Goal: Task Accomplishment & Management: Manage account settings

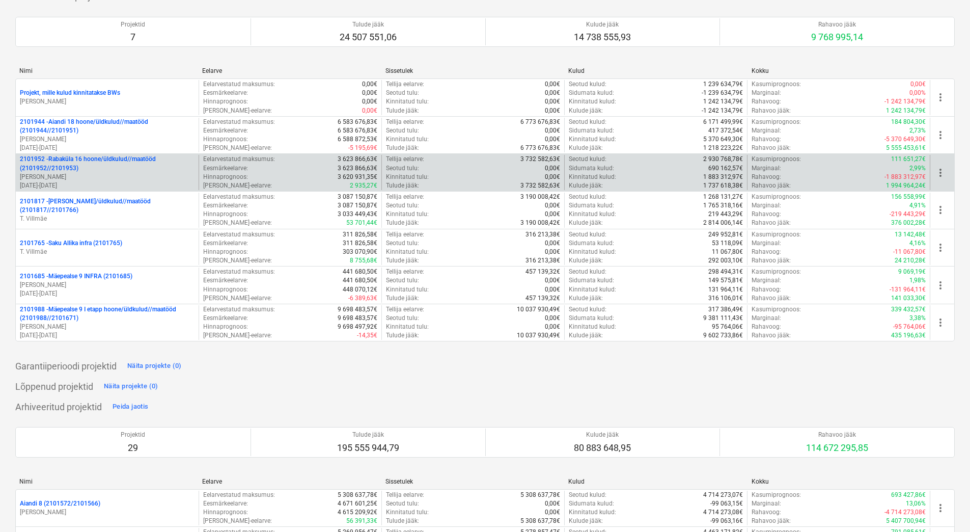
scroll to position [51, 0]
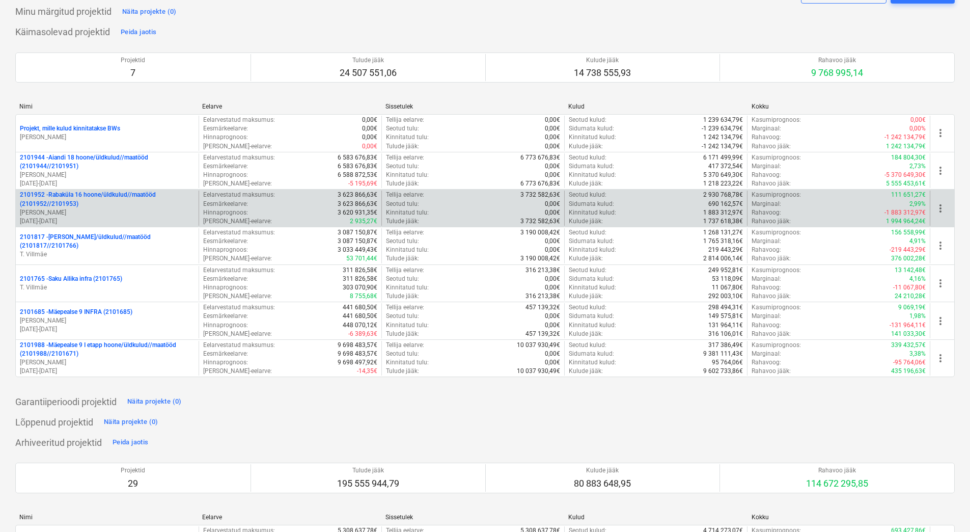
click at [101, 205] on p "2101952 - Rabaküla 16 hoone/üldkulud//maatööd (2101952//2101953)" at bounding box center [107, 199] width 175 height 17
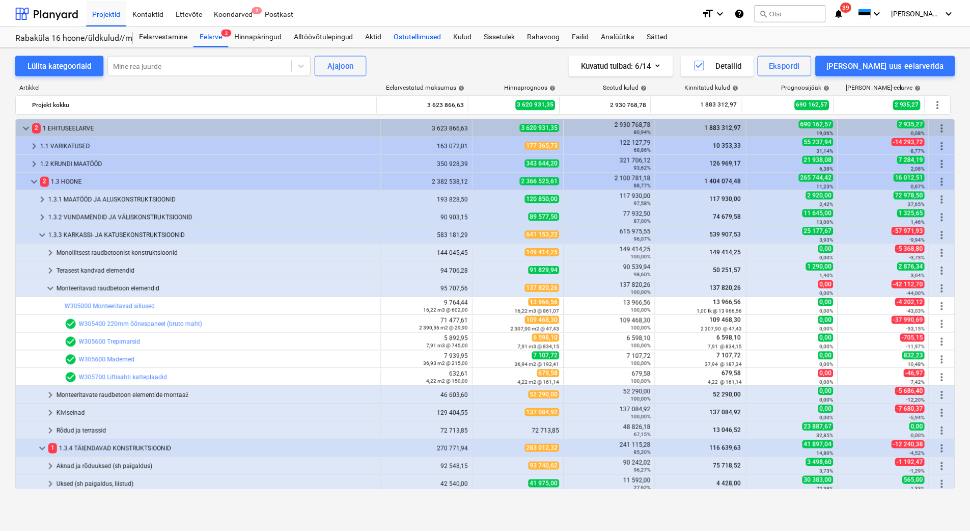
scroll to position [155, 0]
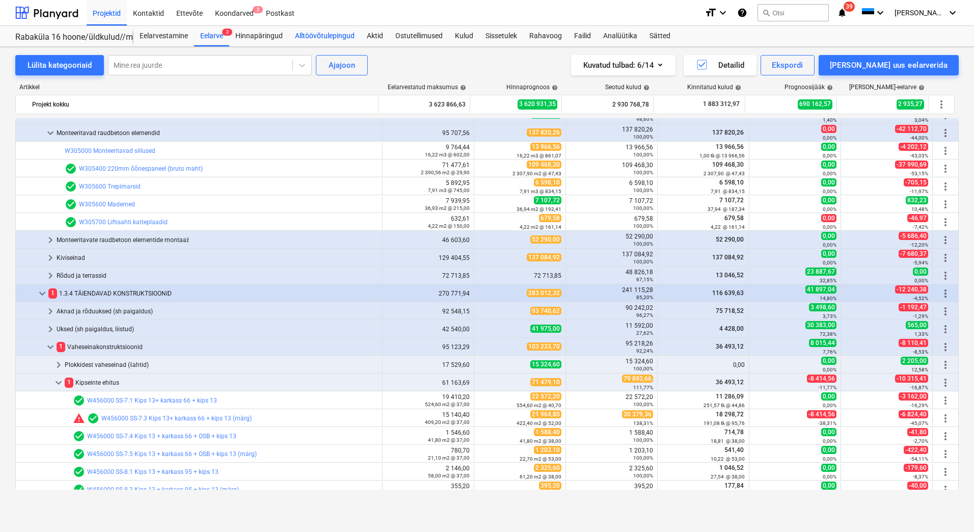
click at [338, 34] on div "Alltöövõtulepingud" at bounding box center [325, 36] width 72 height 20
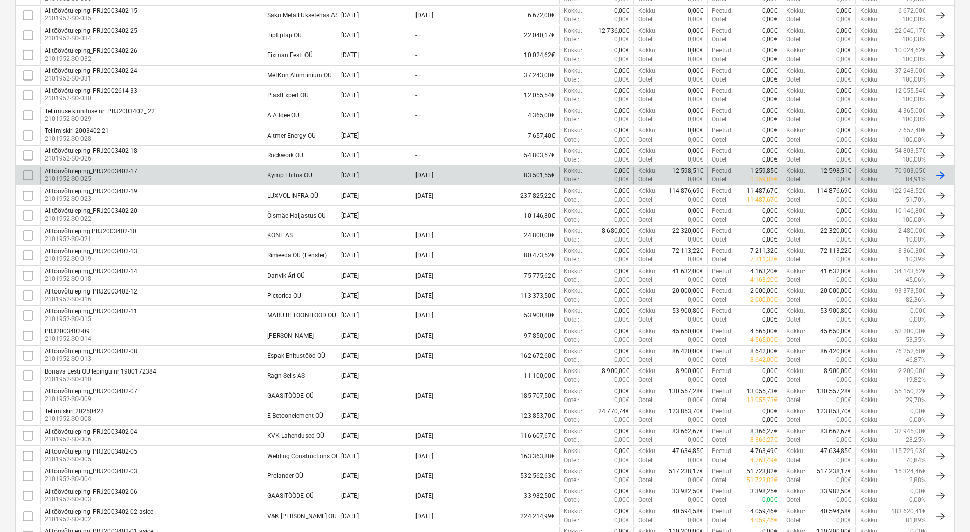
scroll to position [306, 0]
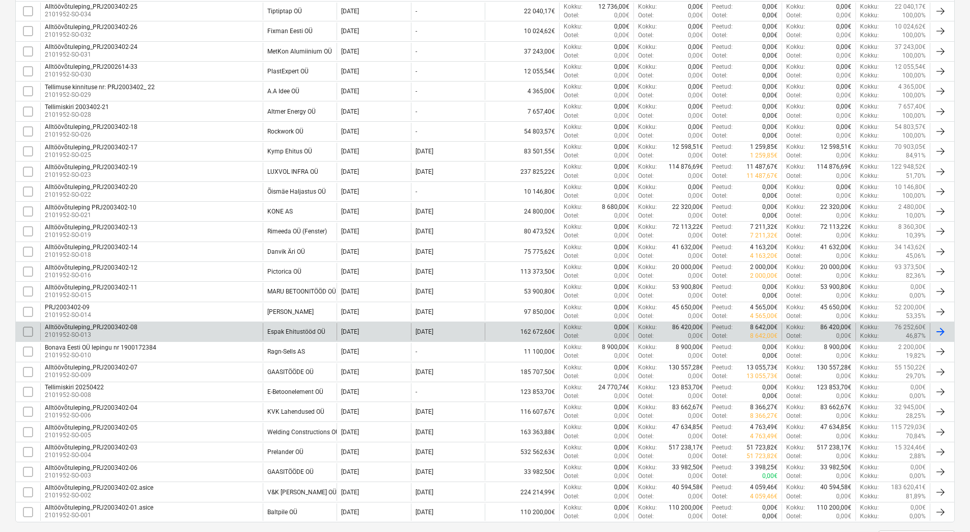
click at [28, 330] on input "checkbox" at bounding box center [28, 331] width 16 height 16
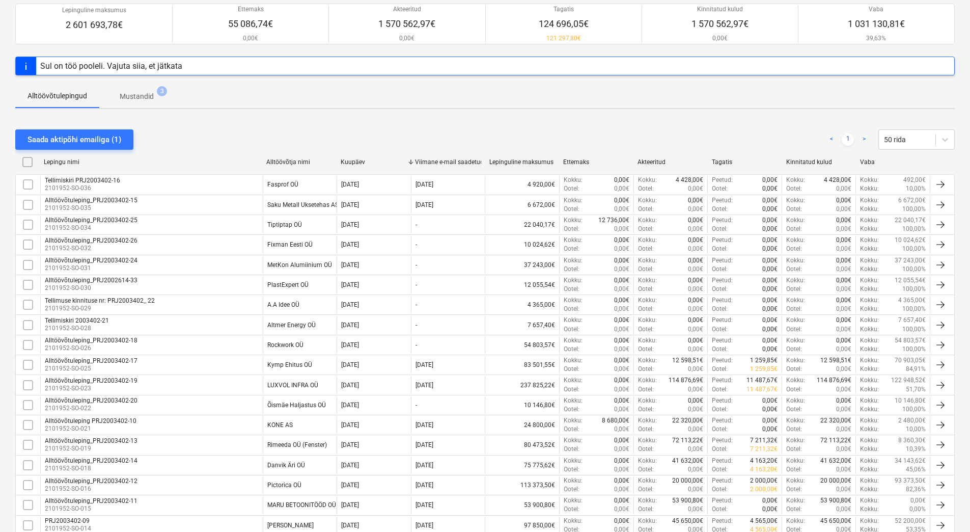
scroll to position [0, 0]
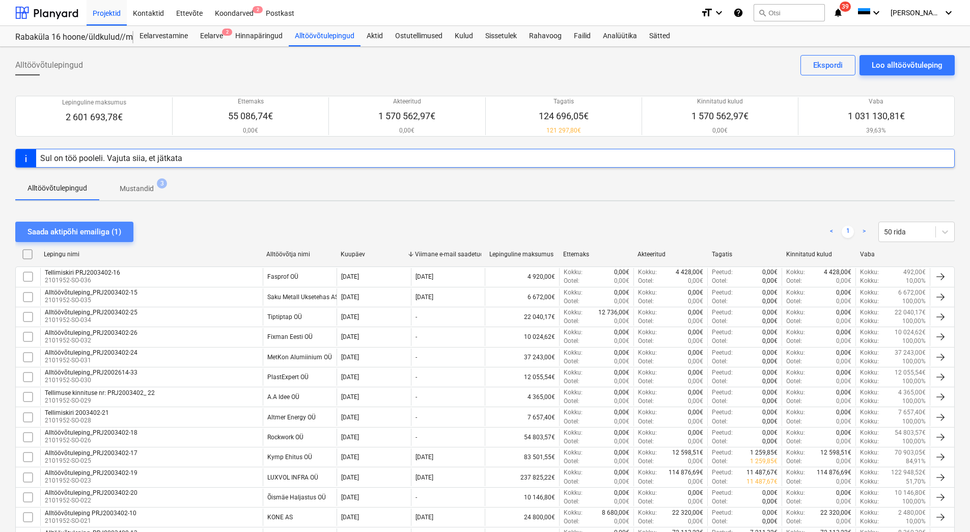
click at [73, 229] on div "Saada aktipõhi emailiga (1)" at bounding box center [75, 231] width 94 height 13
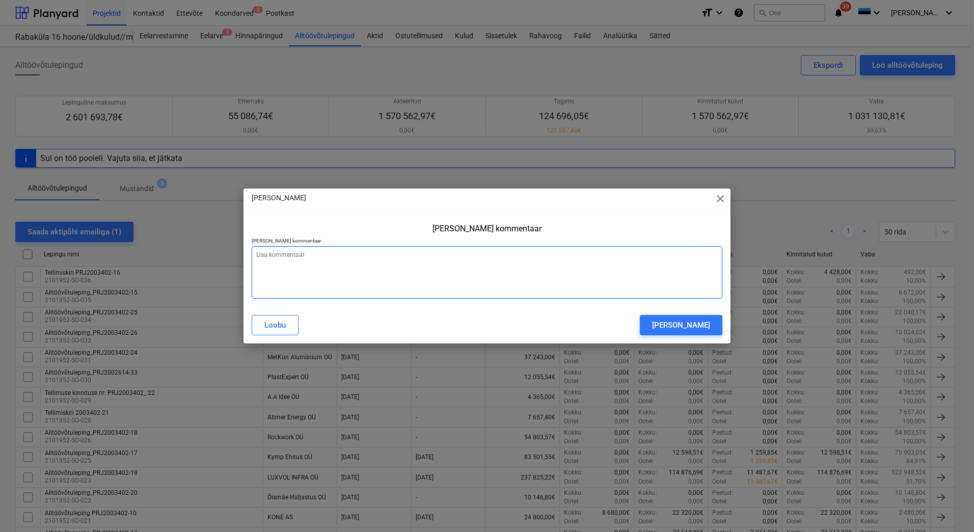
click at [394, 272] on textarea at bounding box center [487, 272] width 471 height 52
type textarea "x"
type textarea "S"
type textarea "x"
type textarea "Sa"
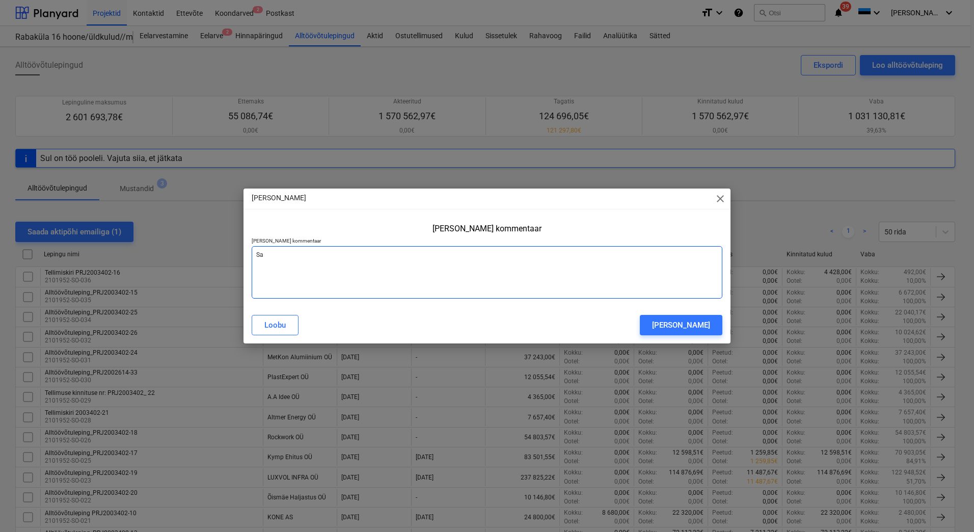
type textarea "x"
type textarea "Saa"
type textarea "x"
type textarea "Saad"
type textarea "x"
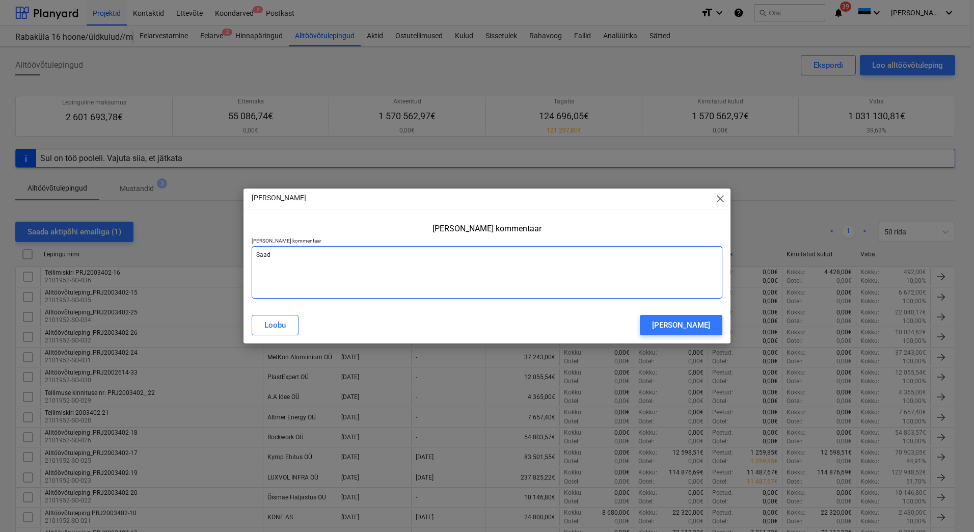
type textarea "Saada"
type textarea "x"
type textarea "Saadan"
type textarea "x"
type textarea "Saadan"
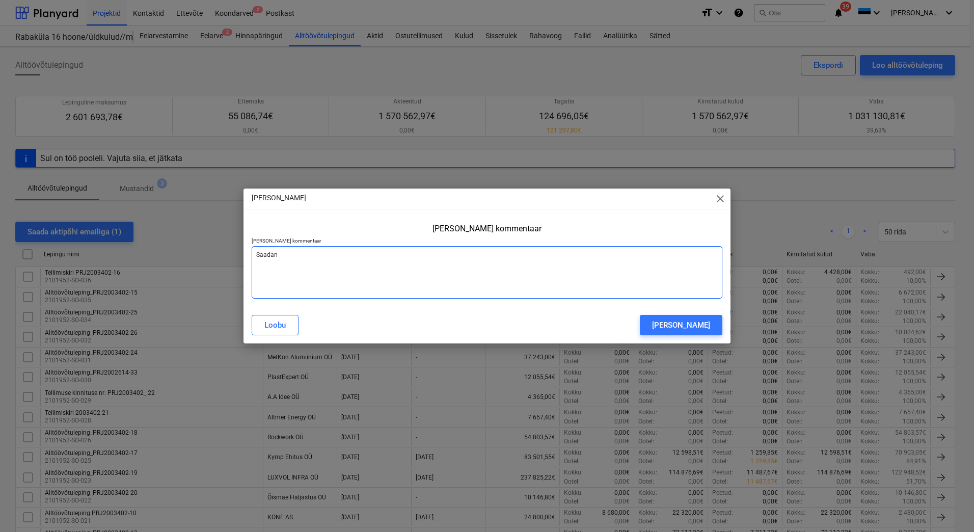
type textarea "x"
type textarea "Saadan a"
type textarea "x"
type textarea "Saadan ak"
type textarea "x"
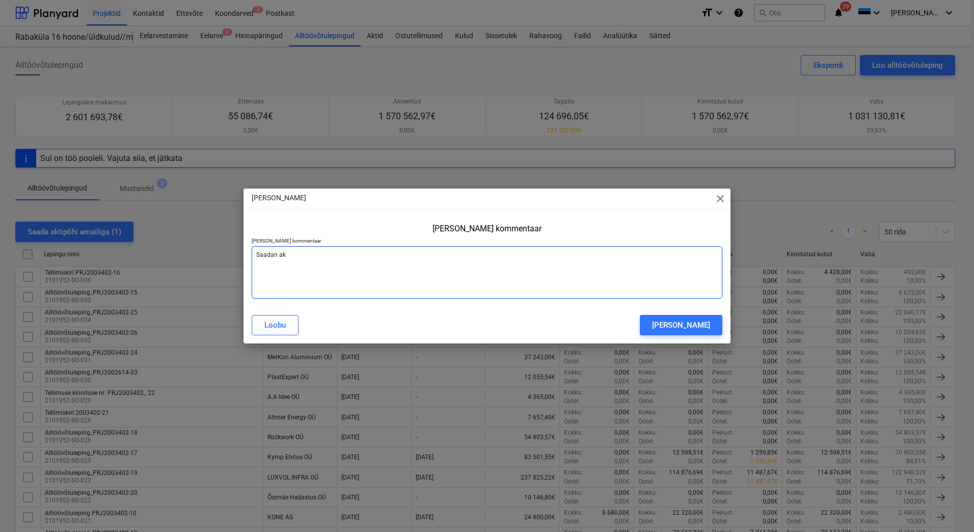
type textarea "Saadan akt"
type textarea "x"
type textarea "Saadan akti"
type textarea "x"
type textarea "Saadan akti"
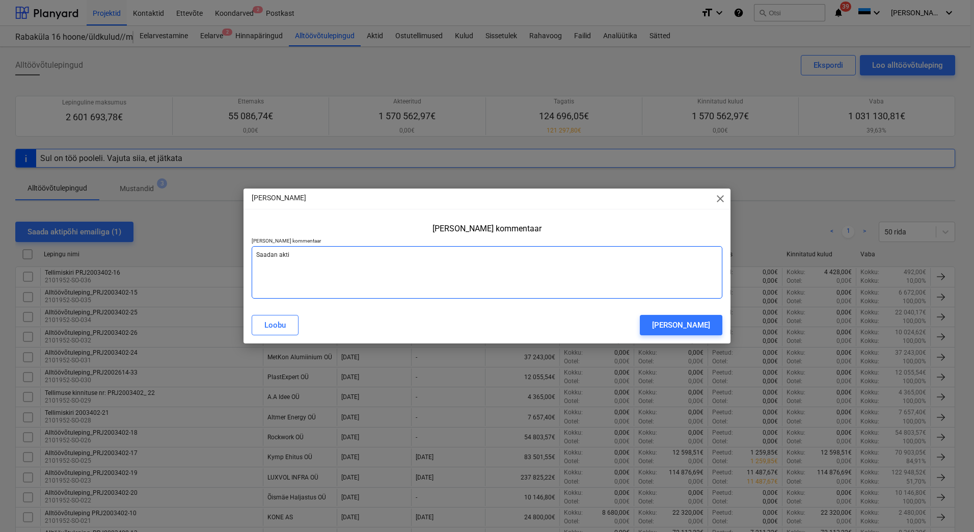
type textarea "x"
type textarea "Saadan akti t"
type textarea "x"
type textarea "Saadan akti tä"
type textarea "x"
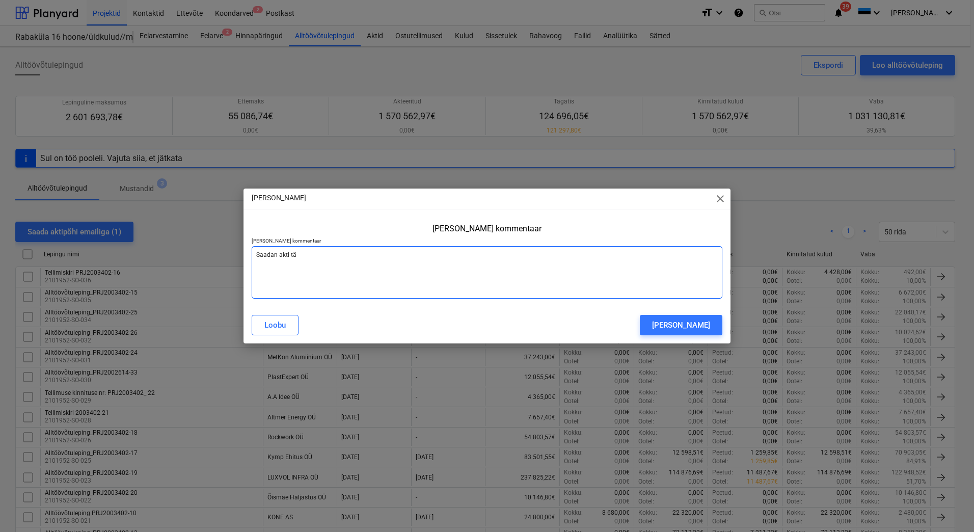
type textarea "Saadan akti täi"
type textarea "x"
type textarea "Saadan akti täit"
type textarea "x"
type textarea "Saadan akti täitm"
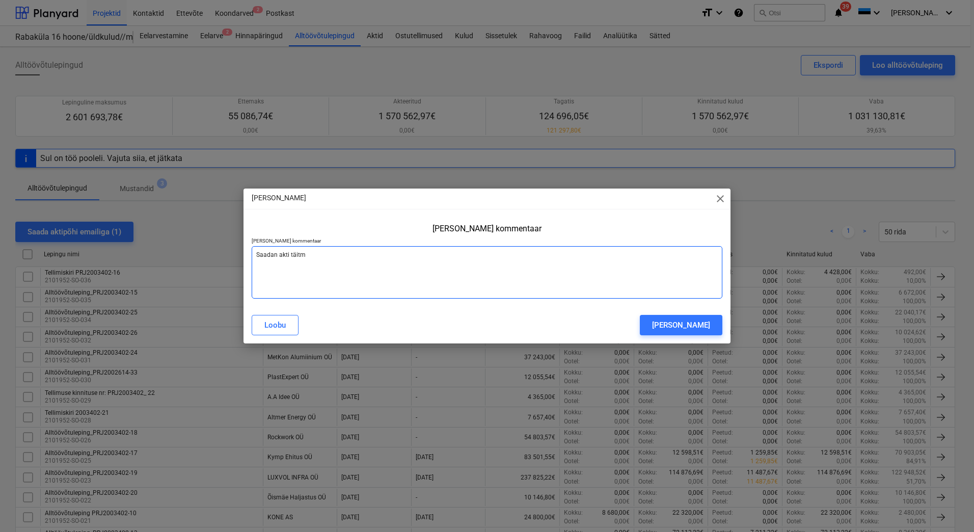
type textarea "x"
type textarea "Saadan akti täitmi"
type textarea "x"
type textarea "Saadan akti täitmis"
type textarea "x"
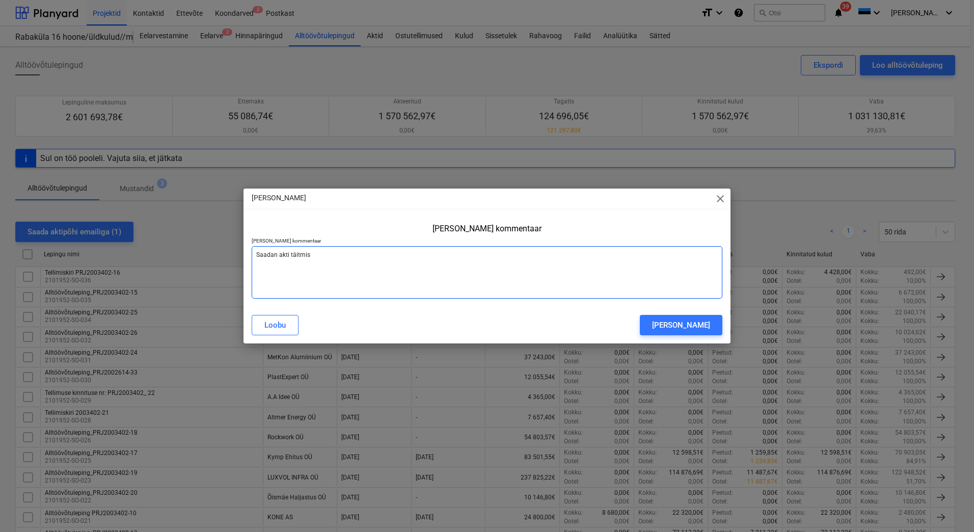
type textarea "Saadan akti täitmise"
type textarea "x"
type textarea "Saadan akti täitmisek"
type textarea "x"
type textarea "Saadan akti täitmiseks"
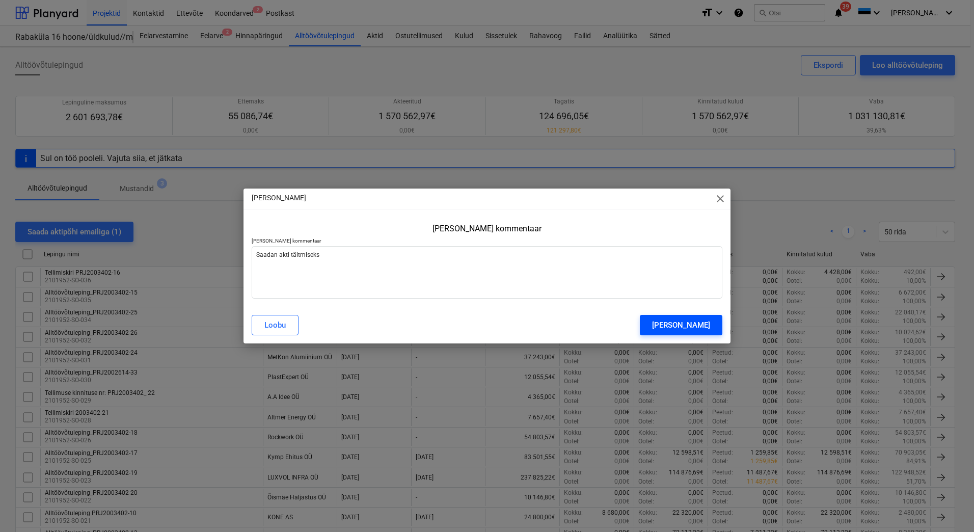
click at [694, 326] on div "Saada sõnum" at bounding box center [681, 324] width 58 height 13
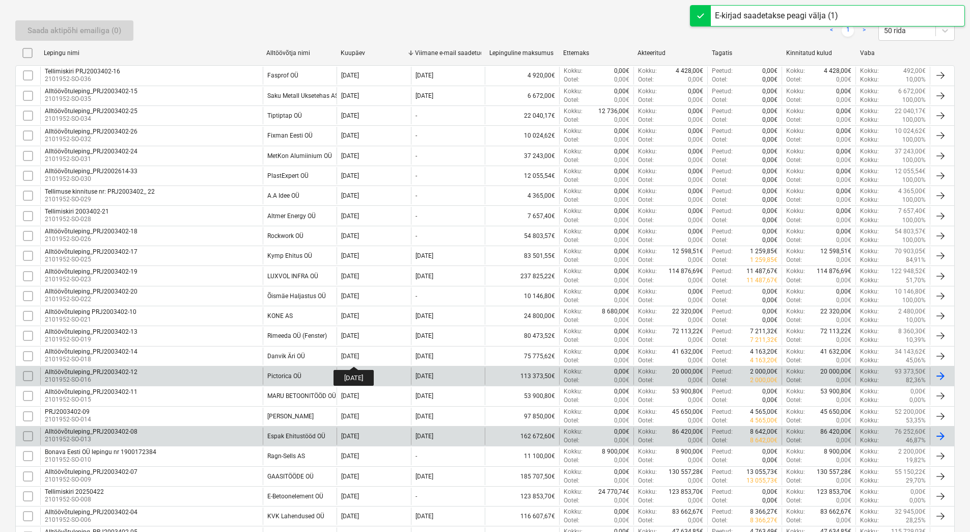
scroll to position [204, 0]
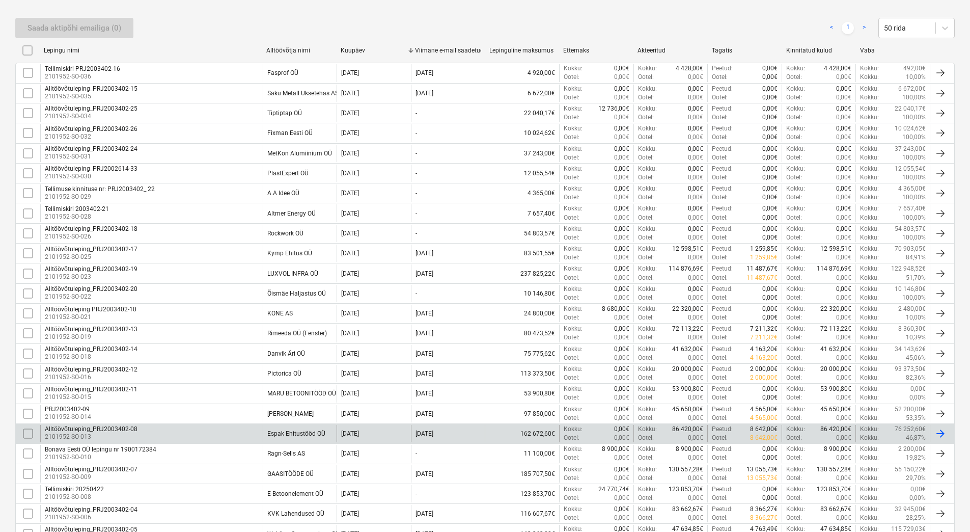
click at [215, 433] on div "Alltöövõtuleping_PRJ2003402-08 2101952-SO-013" at bounding box center [151, 433] width 223 height 17
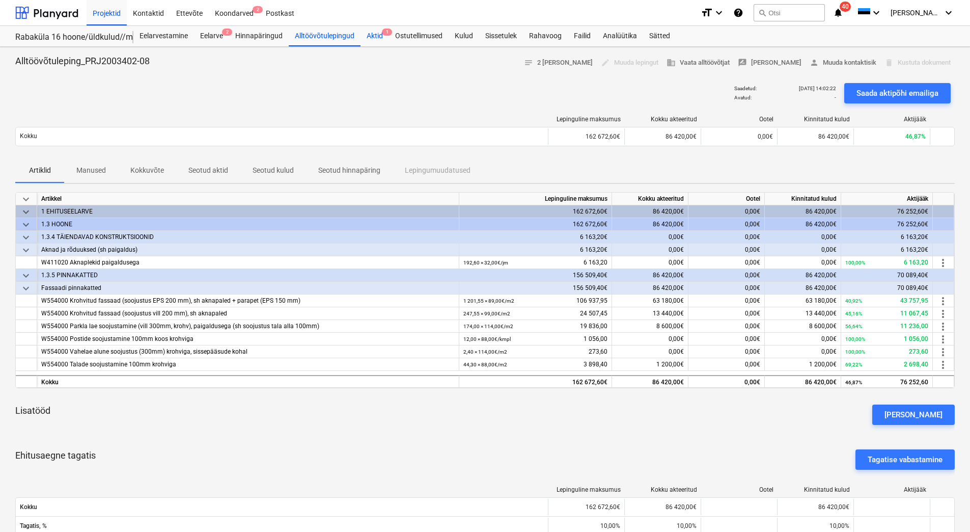
click at [375, 28] on div "Aktid 1" at bounding box center [375, 36] width 29 height 20
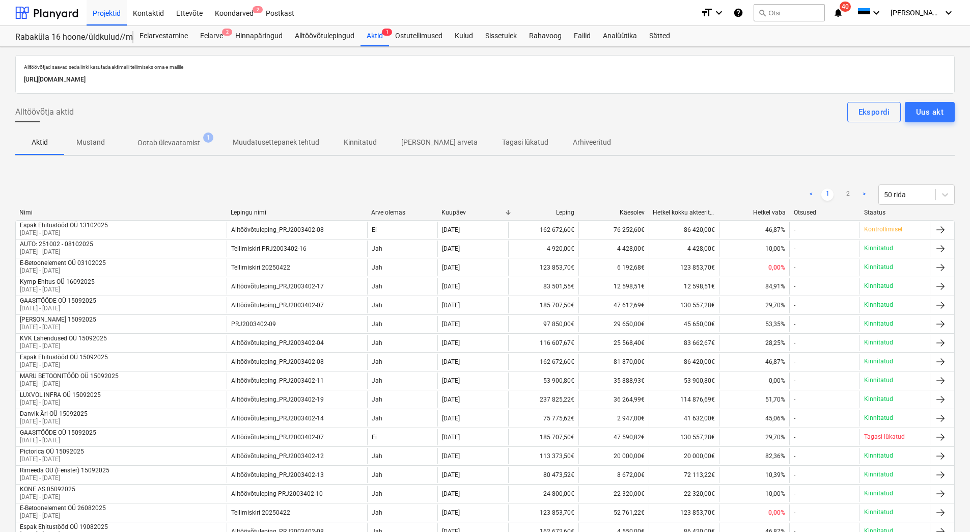
click at [143, 136] on span "Ootab ülevaatamist 1" at bounding box center [168, 142] width 103 height 18
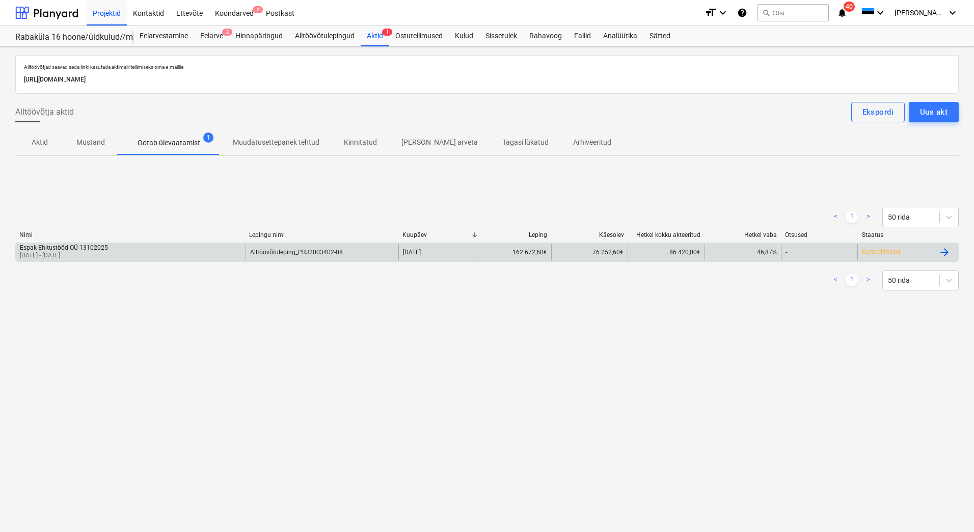
click at [144, 258] on div "Espak Ehitustööd OÜ 13102025 15 Sep 2025 - 15 Oct 2025" at bounding box center [131, 252] width 230 height 16
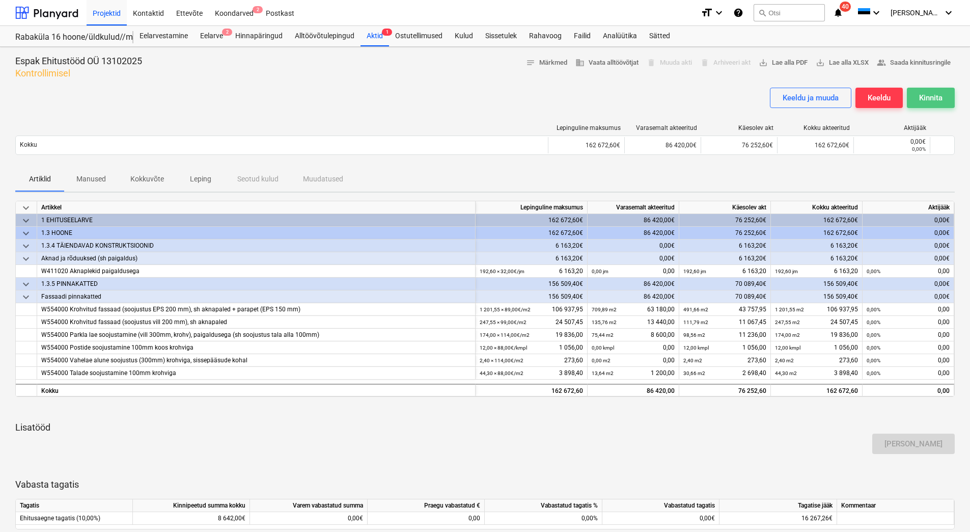
click at [931, 99] on div "Kinnita" at bounding box center [931, 97] width 23 height 13
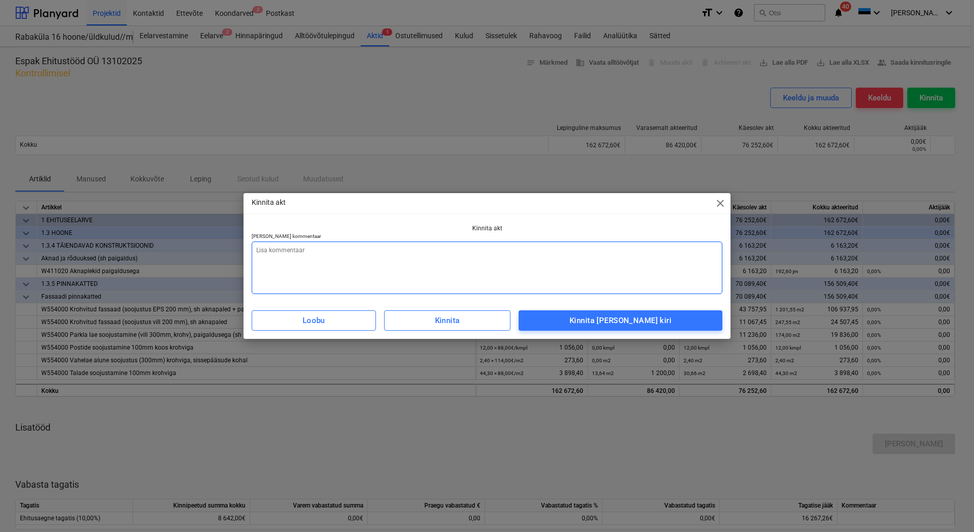
click at [623, 258] on textarea at bounding box center [487, 267] width 471 height 52
type textarea "x"
type textarea "L"
type textarea "x"
type textarea "Li"
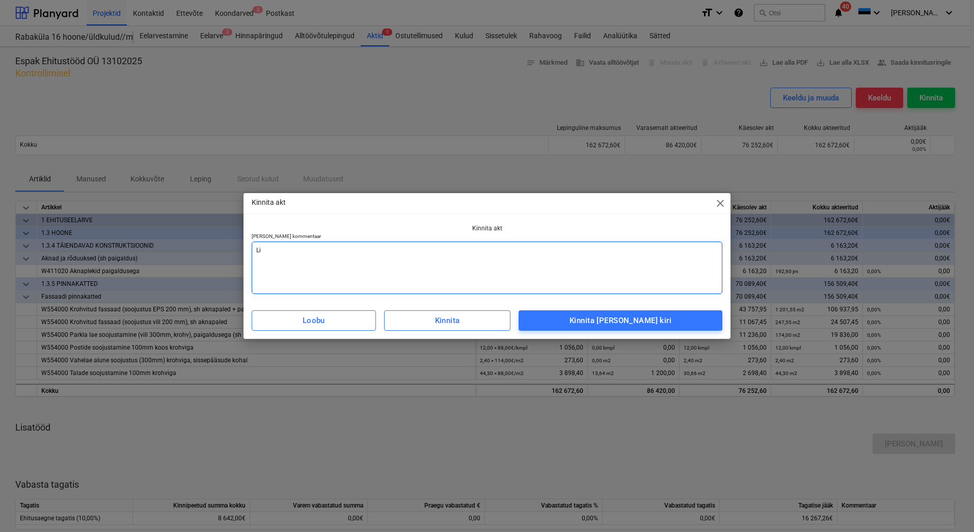
type textarea "x"
type textarea "Lis"
type textarea "x"
type textarea "Lisa"
type textarea "x"
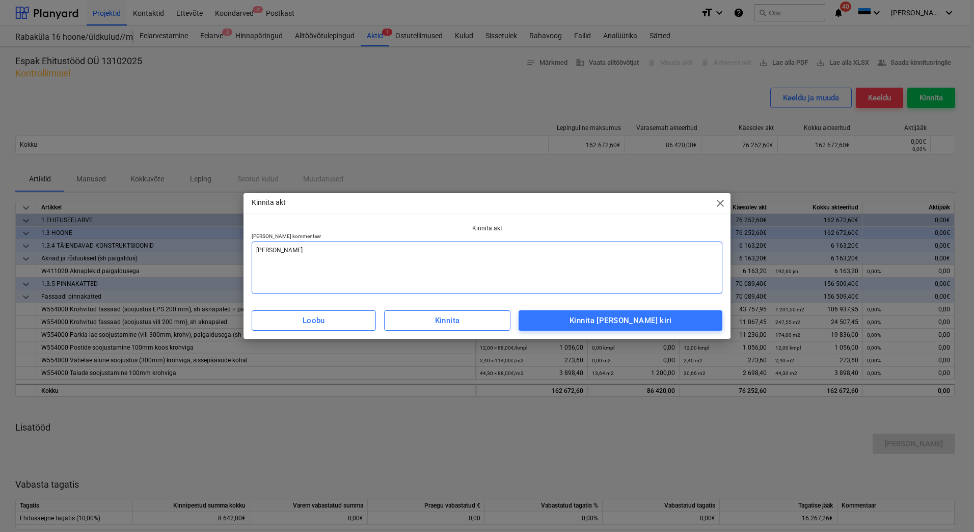
type textarea "Lisad"
type textarea "x"
type textarea "Lisada"
type textarea "x"
type textarea "Lisada"
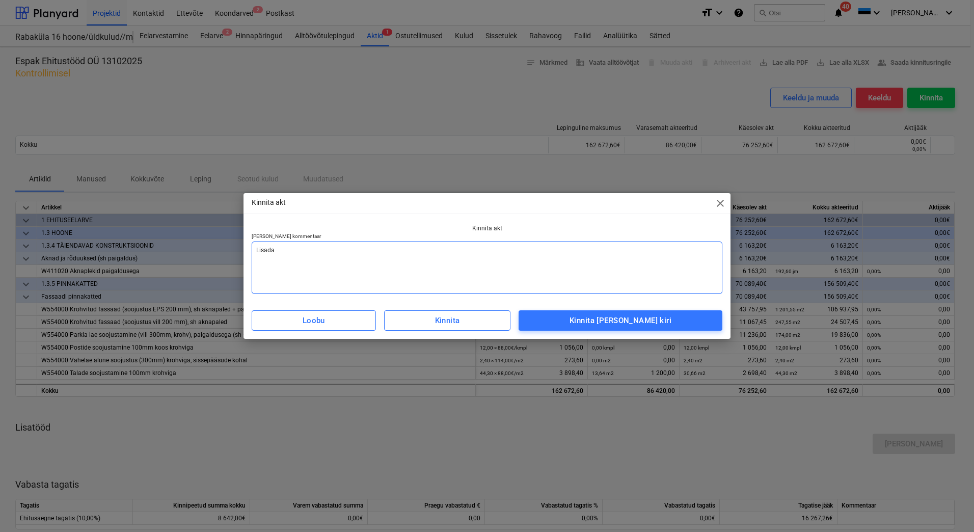
type textarea "x"
type textarea "Lisada a"
type textarea "x"
type textarea "Lisada ar"
type textarea "x"
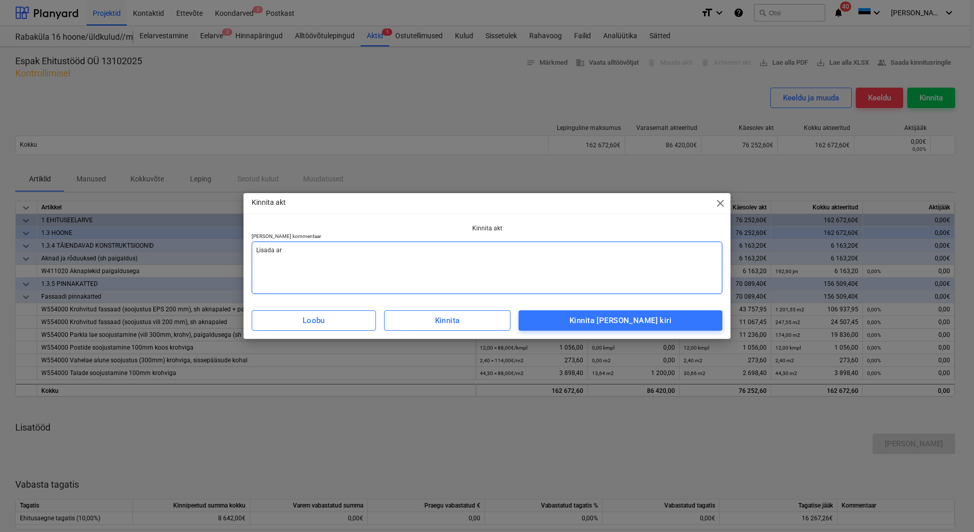
type textarea "Lisada arv"
type textarea "x"
type textarea "Lisada arve"
type textarea "x"
type textarea "Lisada arve"
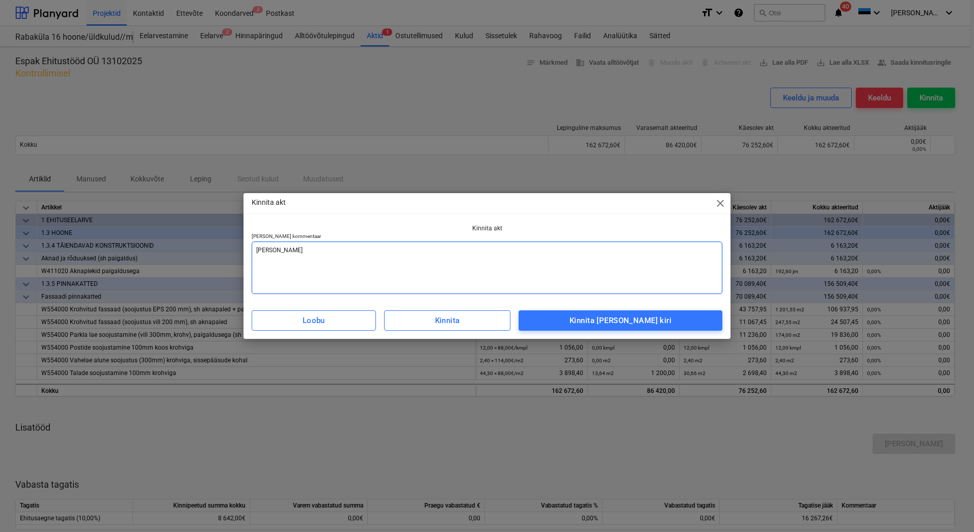
type textarea "x"
type textarea "Lisada arve v"
type textarea "x"
type textarea "Lisada arve va"
type textarea "x"
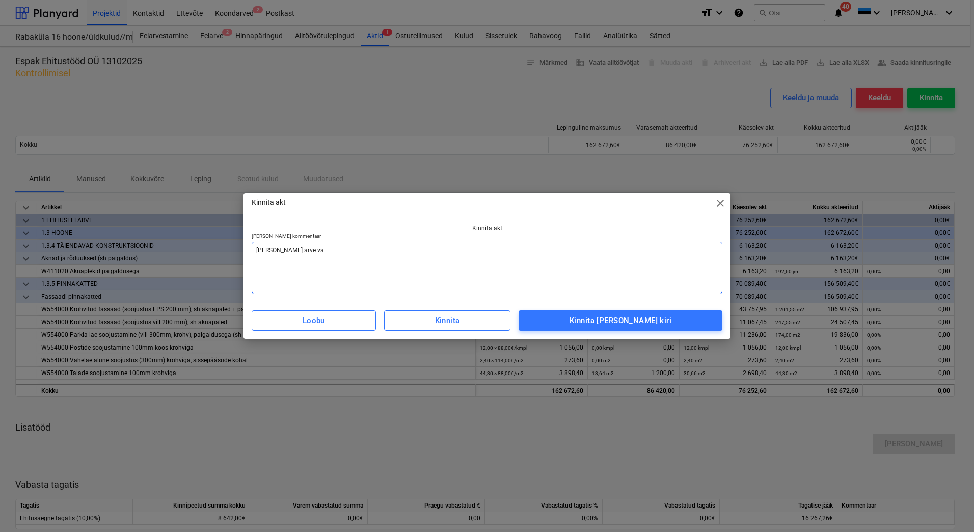
type textarea "Lisada arve vas"
type textarea "x"
type textarea "Lisada arve vast"
type textarea "x"
type textarea "Lisada arve vasta"
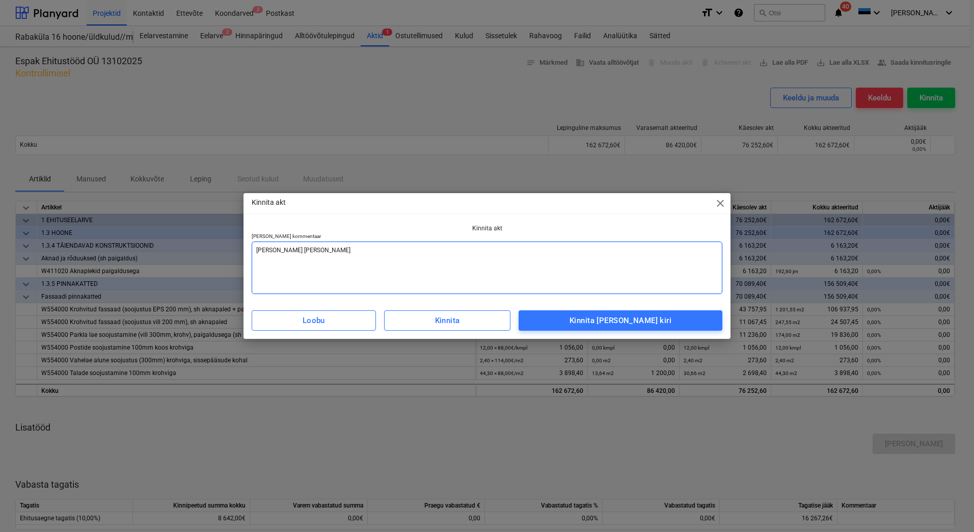
type textarea "x"
type textarea "Lisada arve vastav"
type textarea "x"
type textarea "Lisada arve vastava"
type textarea "x"
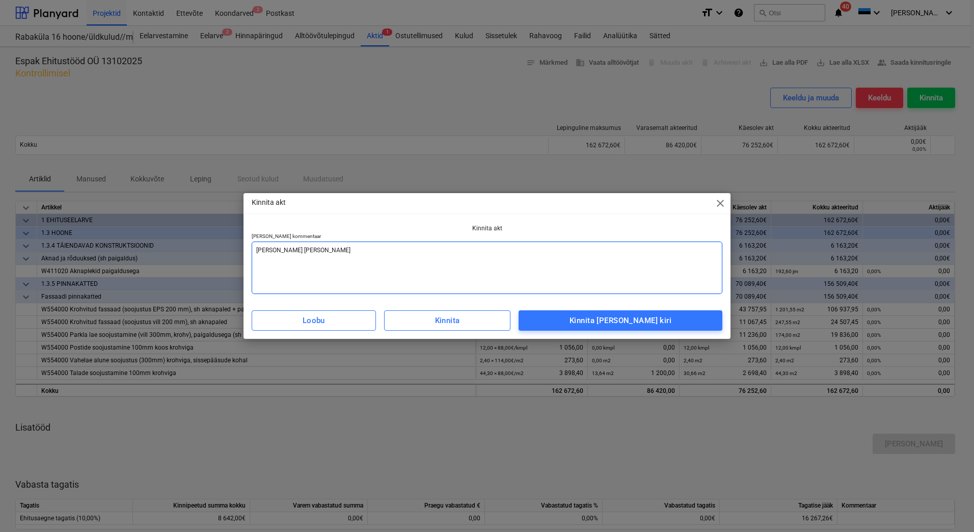
type textarea "Lisada arve vastavak"
type textarea "x"
type textarea "Lisada arve vastava"
type textarea "x"
type textarea "Lisada arve vastaval"
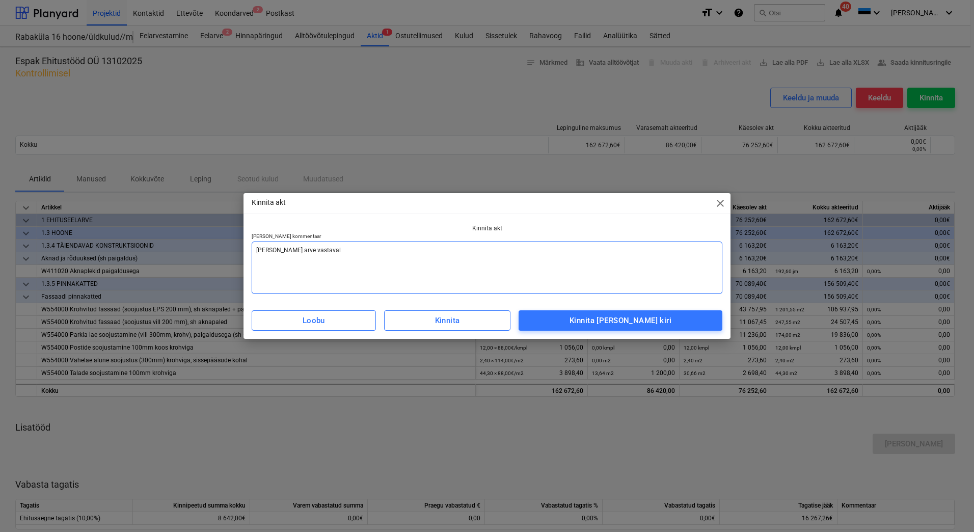
type textarea "x"
type textarea "Lisada arve vastavalt"
type textarea "x"
type textarea "Lisada arve vastavalt"
type textarea "x"
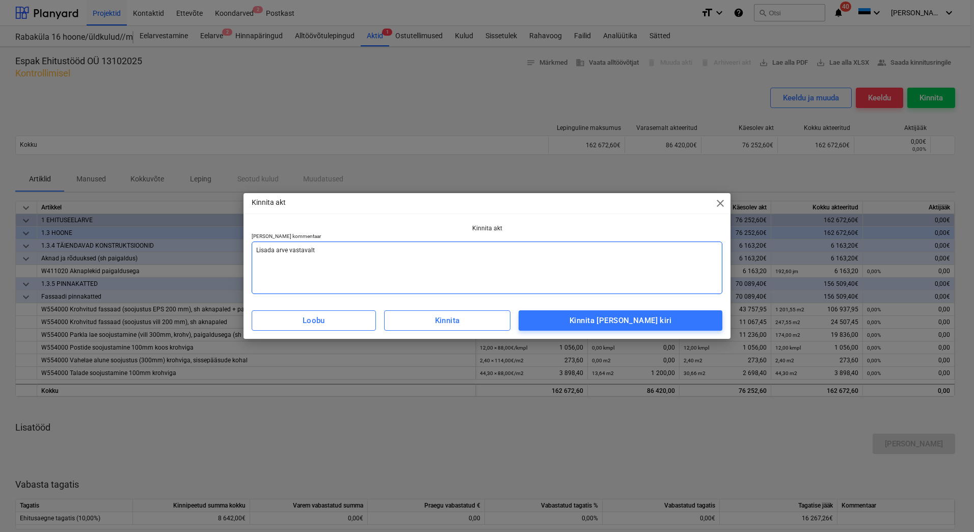
type textarea "Lisada arve vastavalt a"
type textarea "x"
type textarea "Lisada arve vastavalt ak"
type textarea "x"
type textarea "Lisada arve vastavalt akt"
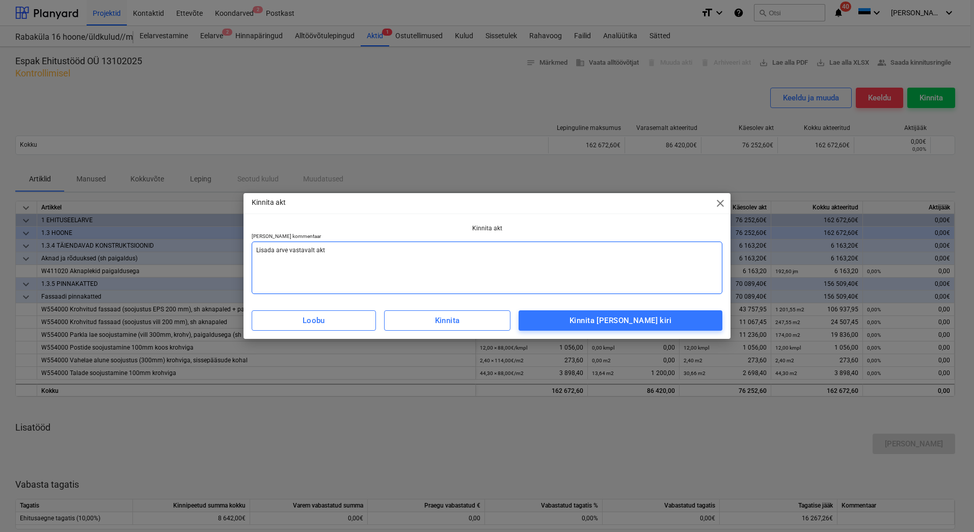
type textarea "x"
type textarea "Lisada arve vastavalt akti"
type textarea "x"
type textarea "Lisada arve vastavalt aktil"
type textarea "x"
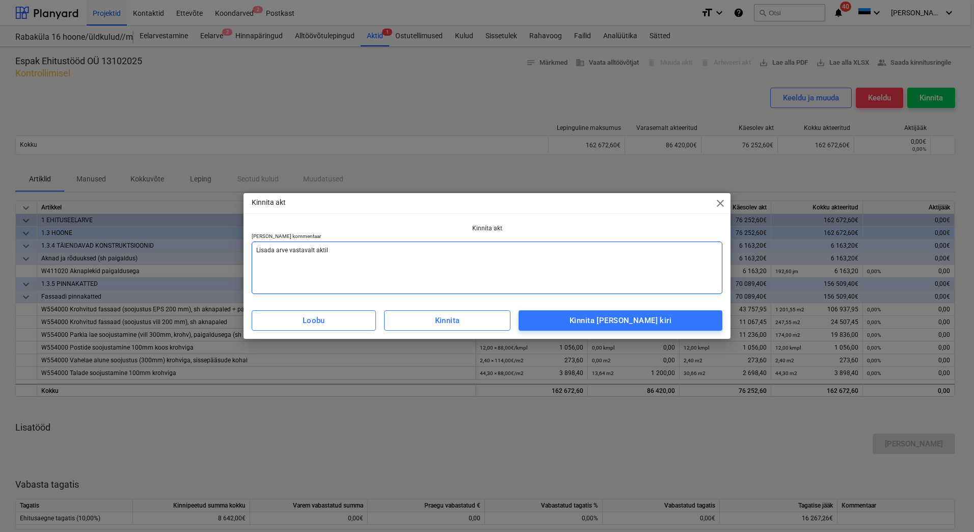
type textarea "Lisada arve vastavalt aktile"
type textarea "x"
type textarea "Lisada arve vastavalt aktile."
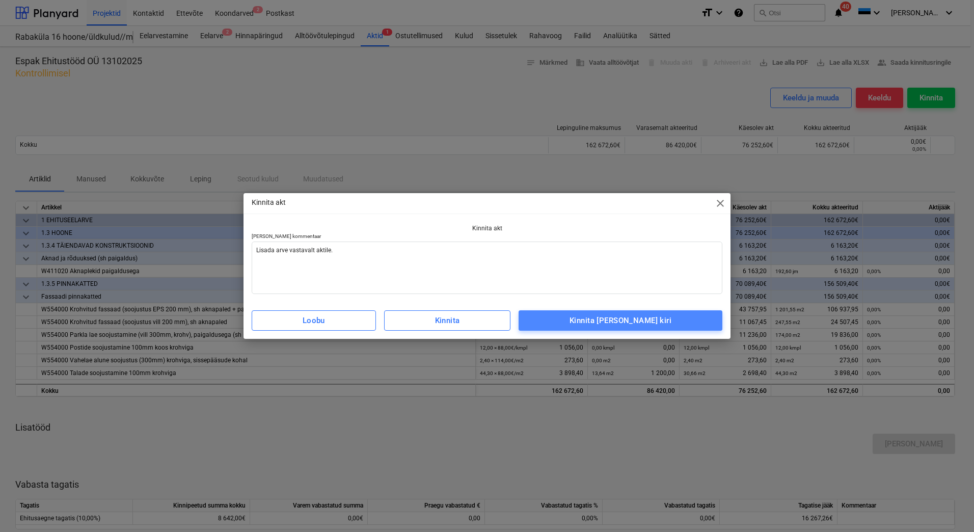
click at [659, 326] on div "Kinnita ja saada kiri" at bounding box center [621, 320] width 102 height 13
type textarea "x"
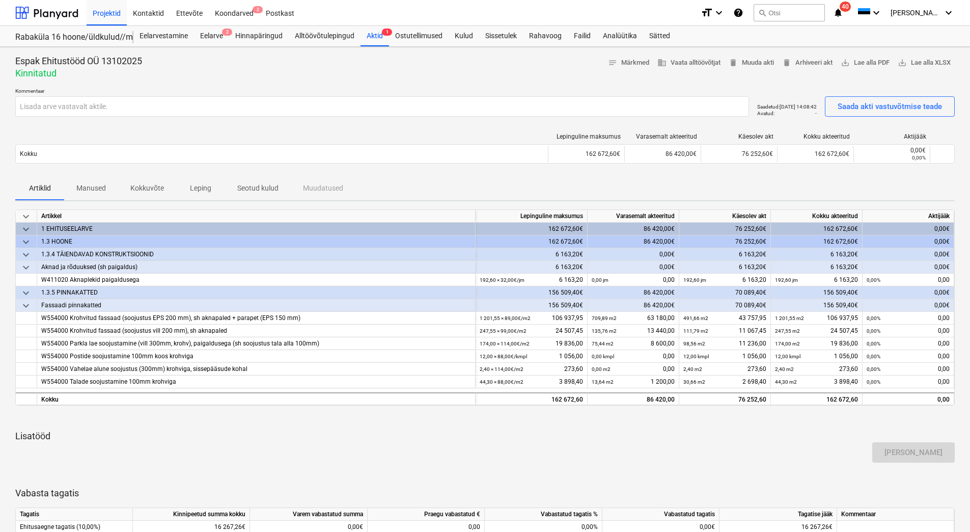
click at [304, 57] on div "Espak Ehitustööd OÜ 13102025 Kinnitatud notes Märkmed business Vaata alltöövõtj…" at bounding box center [485, 67] width 940 height 24
click at [232, 10] on div "Koondarved 2" at bounding box center [234, 12] width 51 height 26
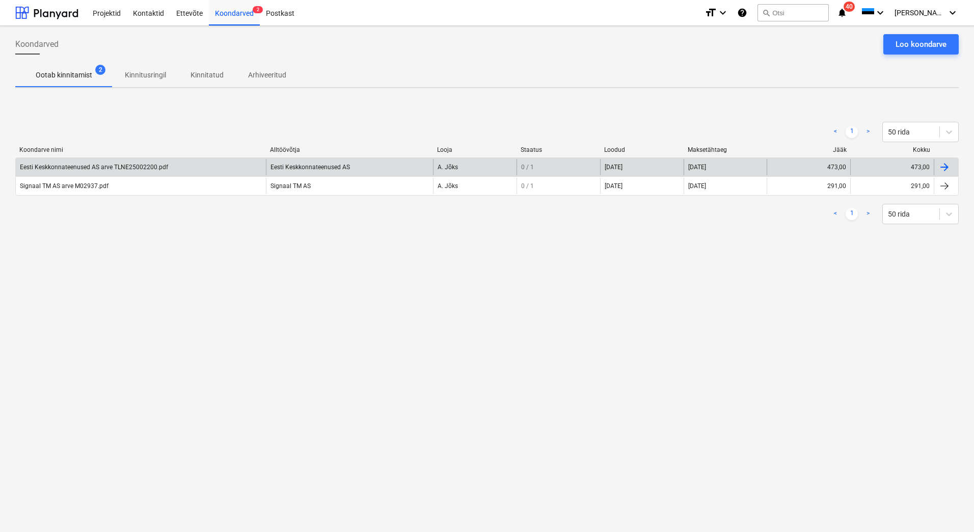
click at [129, 172] on div "Eesti Keskkonnateenused AS arve TLNE25002200.pdf" at bounding box center [141, 167] width 250 height 16
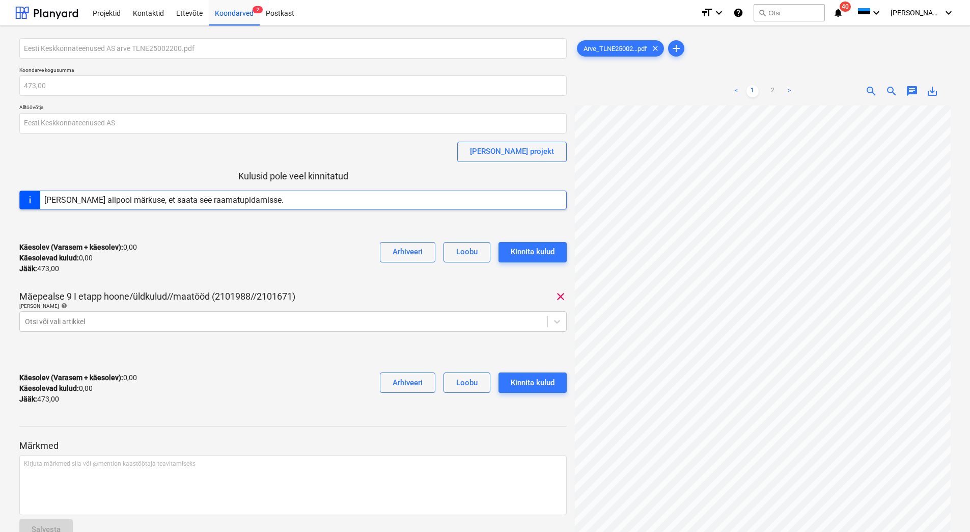
click at [322, 411] on div "Käesolev (Varasem + käesolev) : 0,00 Käesolevad kulud : 0,00 Jääk : 473,00 Arhi…" at bounding box center [293, 388] width 548 height 48
click at [120, 319] on div at bounding box center [284, 321] width 518 height 10
click at [195, 256] on div "Käesolev (Varasem + käesolev) : 0,00 Käesolevad kulud : 0,00 Jääk : 473,00 Arhi…" at bounding box center [293, 258] width 548 height 48
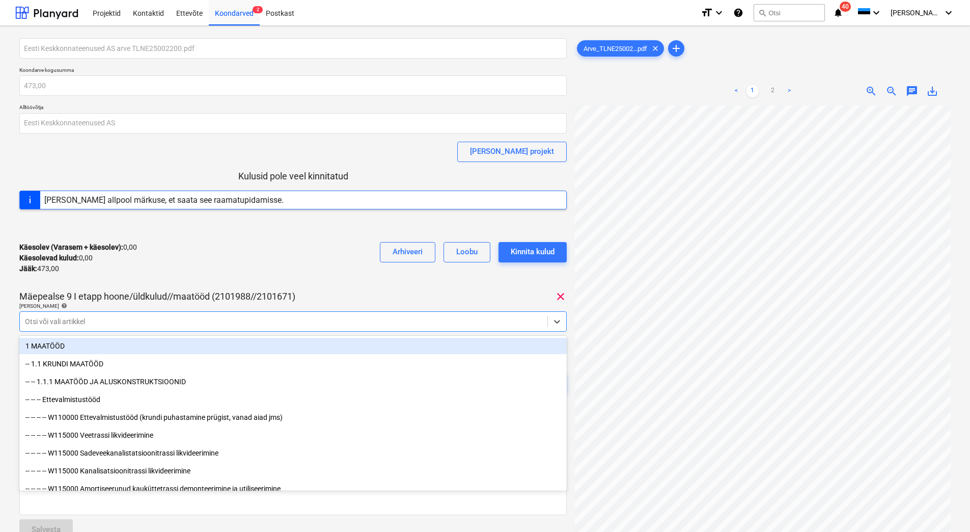
click at [158, 320] on div at bounding box center [284, 321] width 518 height 10
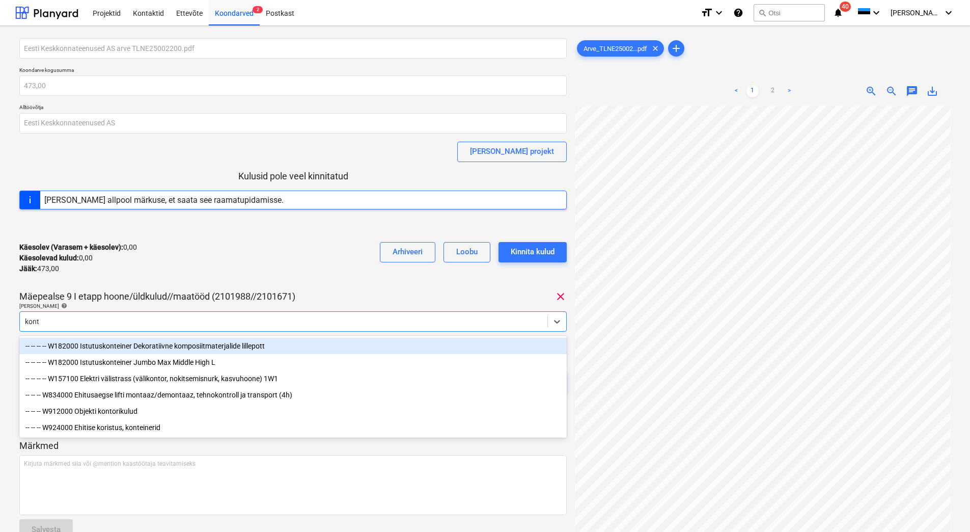
type input "konte"
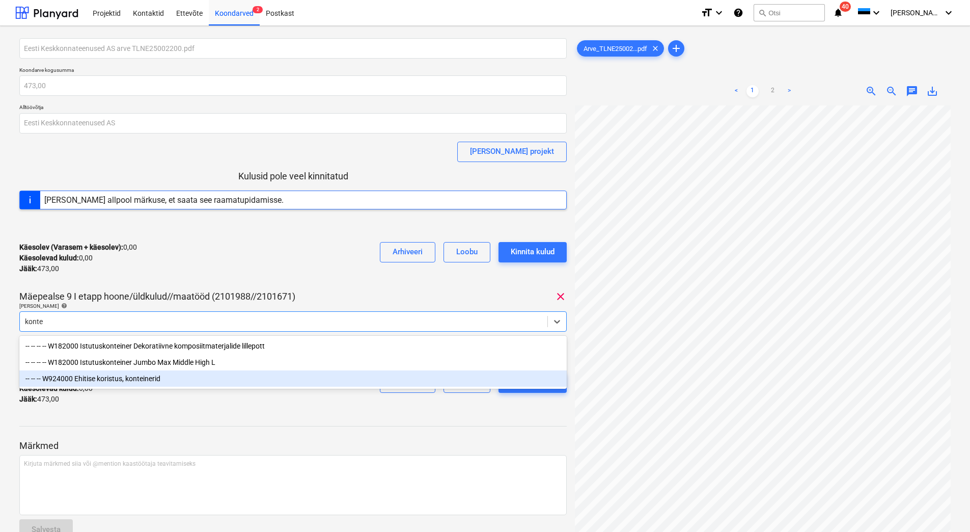
click at [145, 378] on div "-- -- -- W924000 Ehitise koristus, konteinerid" at bounding box center [293, 378] width 548 height 16
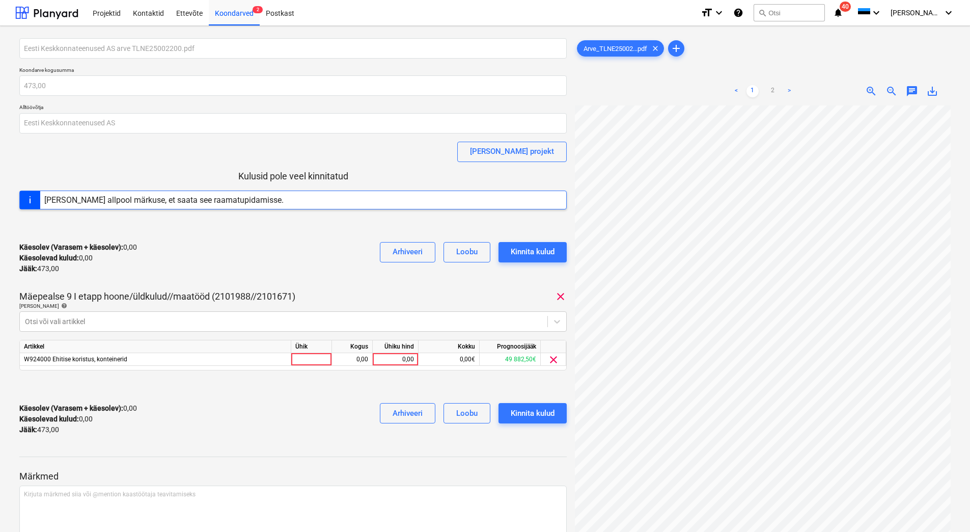
click at [285, 247] on div "Käesolev (Varasem + käesolev) : 0,00 Käesolevad kulud : 0,00 Jääk : 473,00 Arhi…" at bounding box center [293, 258] width 548 height 48
click at [398, 361] on div "0,00" at bounding box center [395, 359] width 37 height 13
type input "473"
click at [308, 395] on div "Käesolev (Varasem + käesolev) : 0,00 Käesolevad kulud : 0,00 Jääk : 473,00 Arhi…" at bounding box center [293, 419] width 548 height 48
click at [555, 421] on button "Kinnita kulud" at bounding box center [533, 413] width 68 height 20
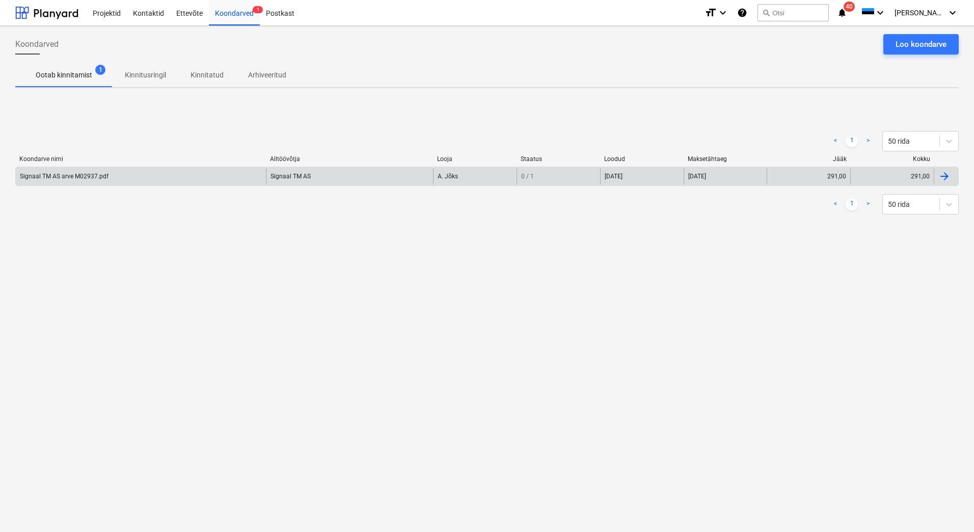
click at [143, 169] on div "Signaal TM AS arve M02937.pdf" at bounding box center [141, 176] width 250 height 16
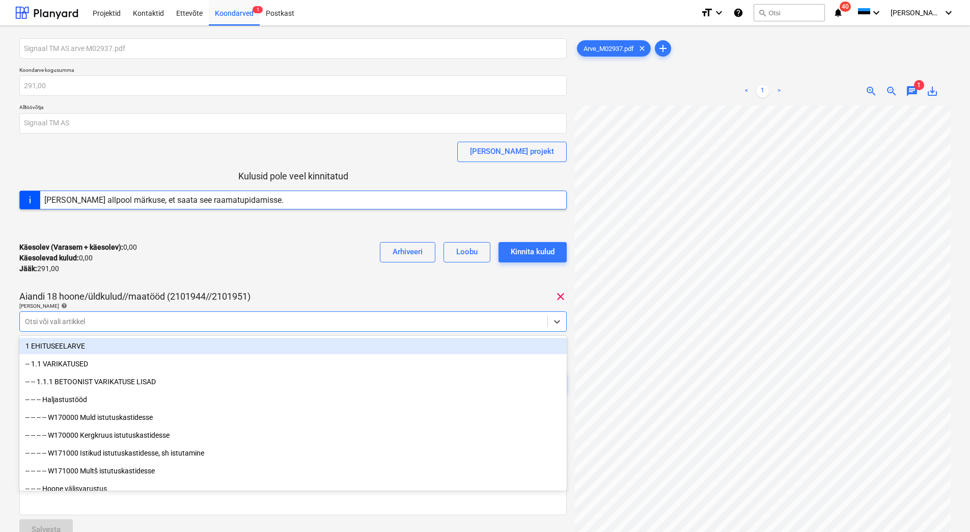
click at [97, 323] on div at bounding box center [284, 321] width 518 height 10
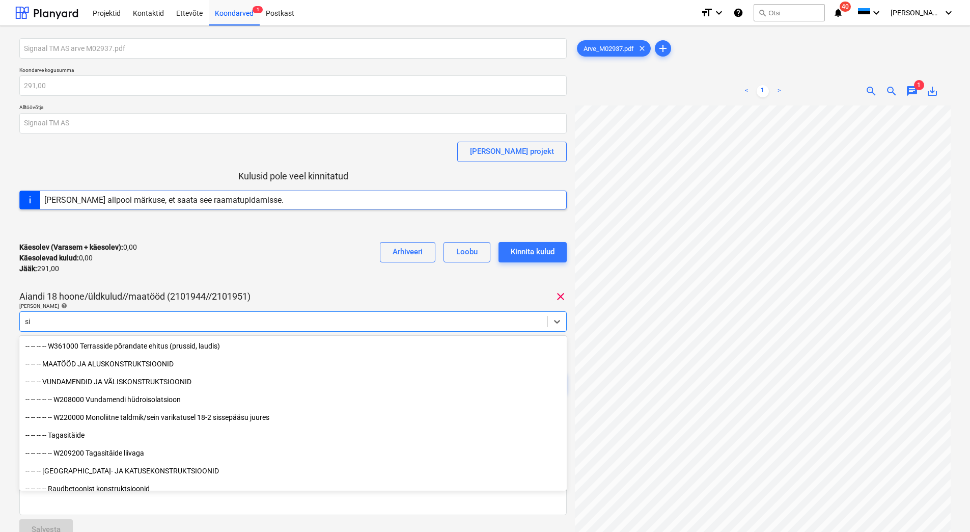
type input "s"
type input "k"
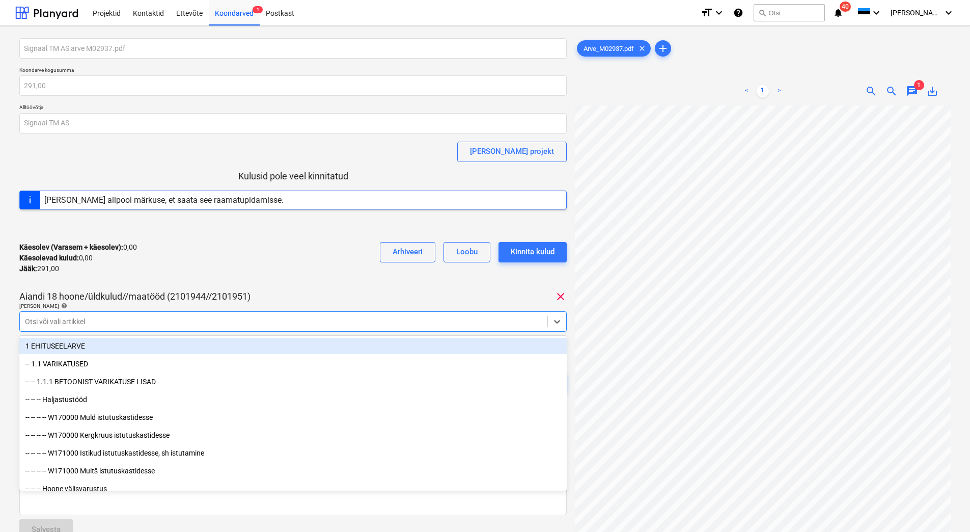
click at [297, 324] on div at bounding box center [284, 321] width 518 height 10
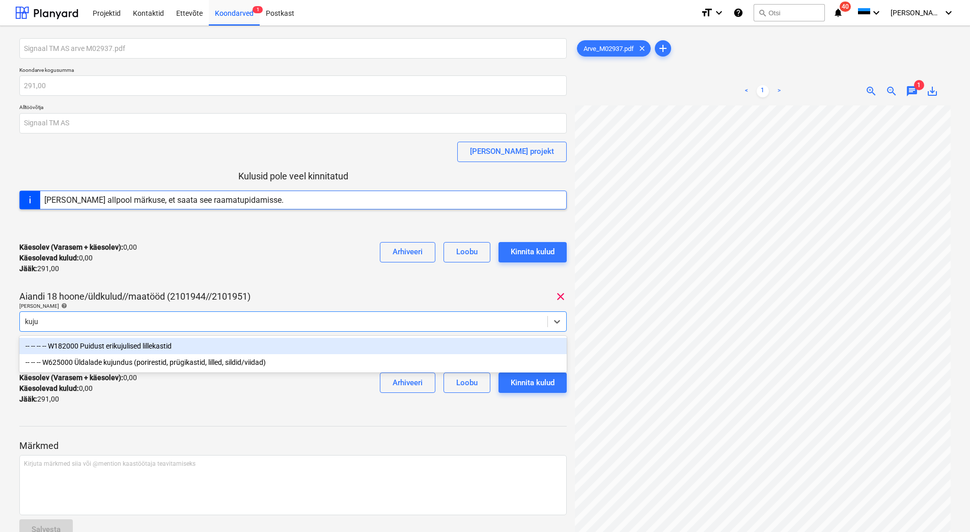
type input "kujun"
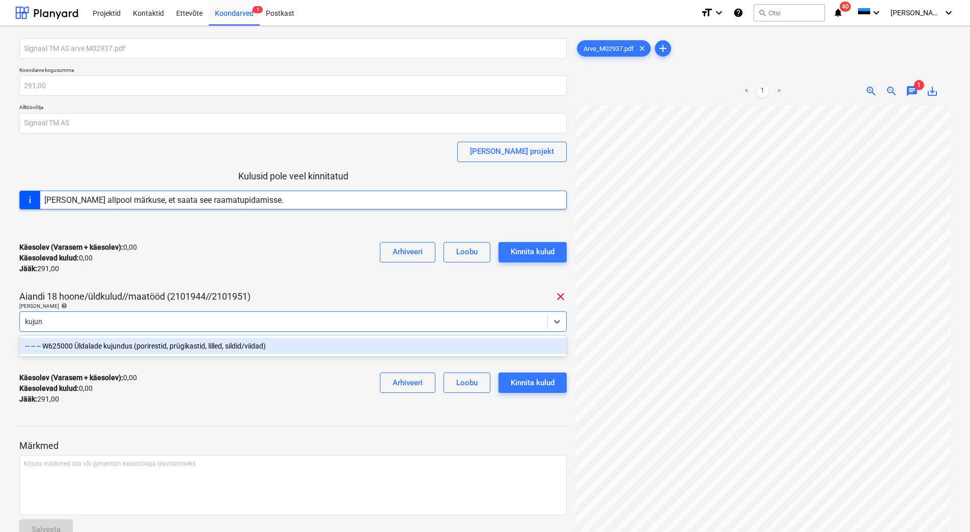
click at [198, 345] on div "-- -- -- W625000 Üldalade kujundus (porirestid, prügikastid, lilled, sildid/vii…" at bounding box center [293, 346] width 548 height 16
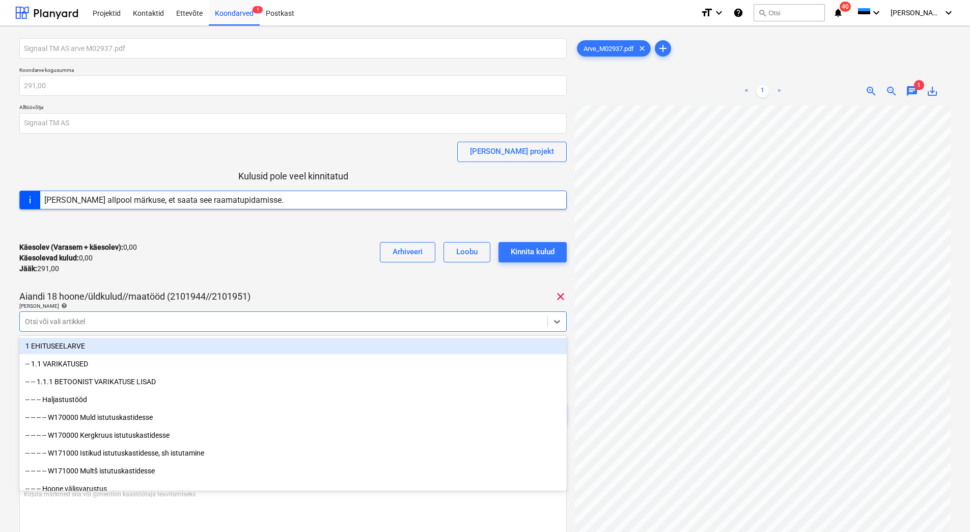
click at [269, 243] on div "Käesolev (Varasem + käesolev) : 0,00 Käesolevad kulud : 0,00 Jääk : 291,00 Arhi…" at bounding box center [293, 258] width 548 height 48
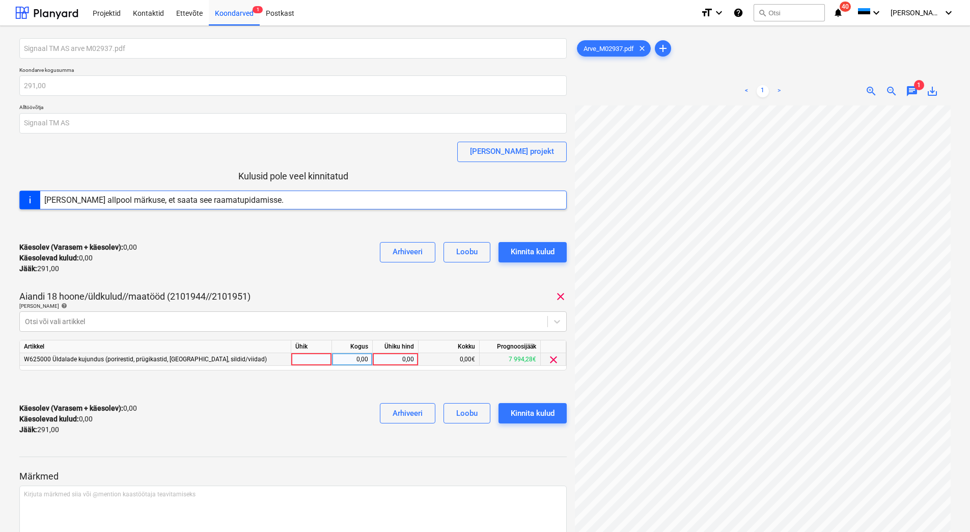
click at [392, 360] on div "0,00" at bounding box center [395, 359] width 37 height 13
type input "291"
click at [332, 399] on div "Käesolev (Varasem + käesolev) : 0,00 Käesolevad kulud : 0,00 Jääk : 291,00 Arhi…" at bounding box center [293, 419] width 548 height 48
click at [541, 418] on div "Kinnita kulud" at bounding box center [533, 413] width 44 height 13
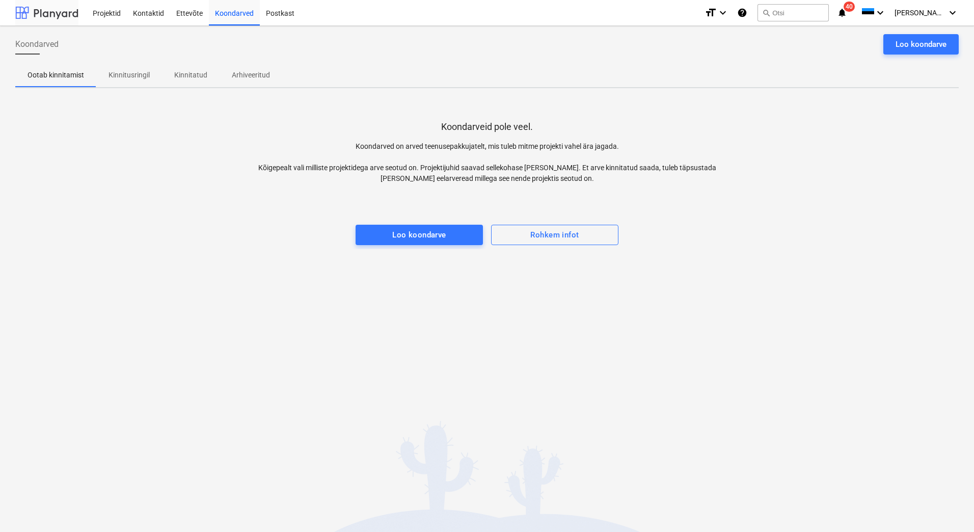
click at [52, 14] on div at bounding box center [46, 12] width 63 height 25
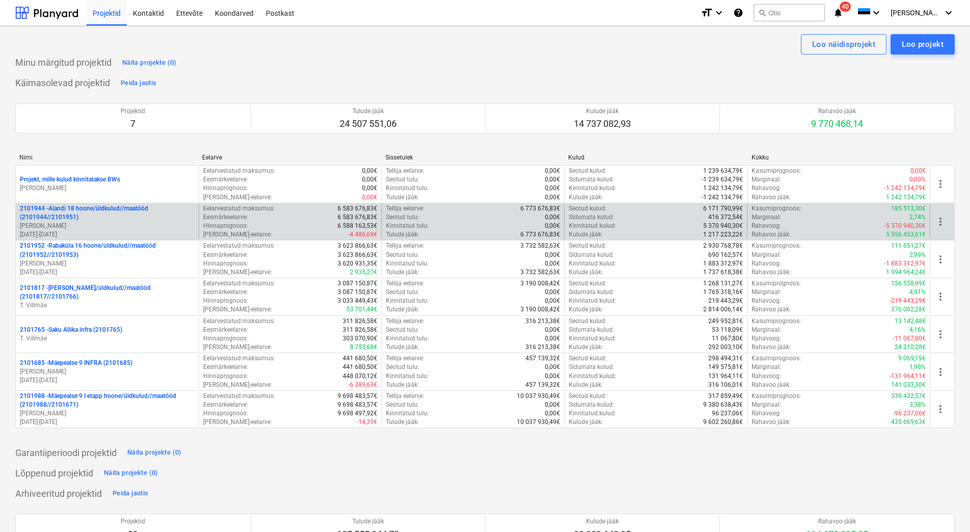
click at [127, 228] on p "[PERSON_NAME]" at bounding box center [107, 226] width 175 height 9
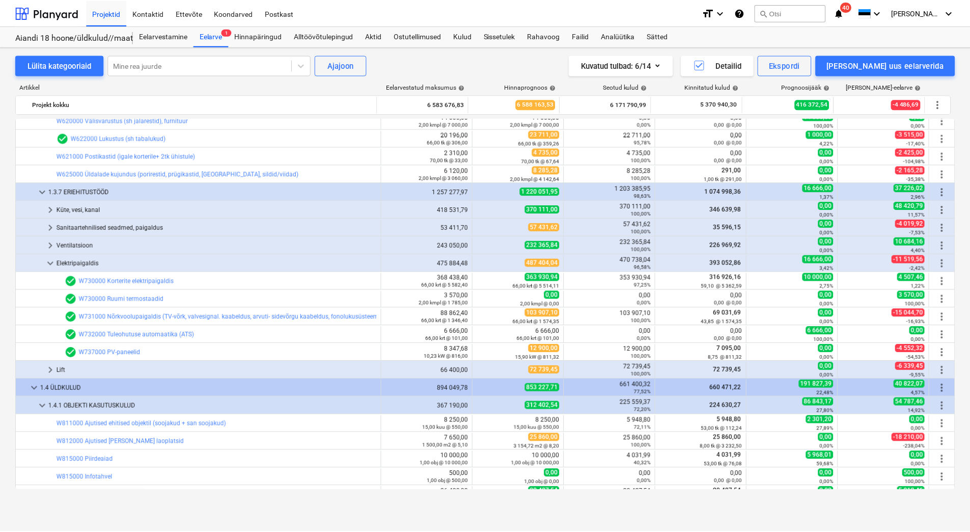
scroll to position [2496, 0]
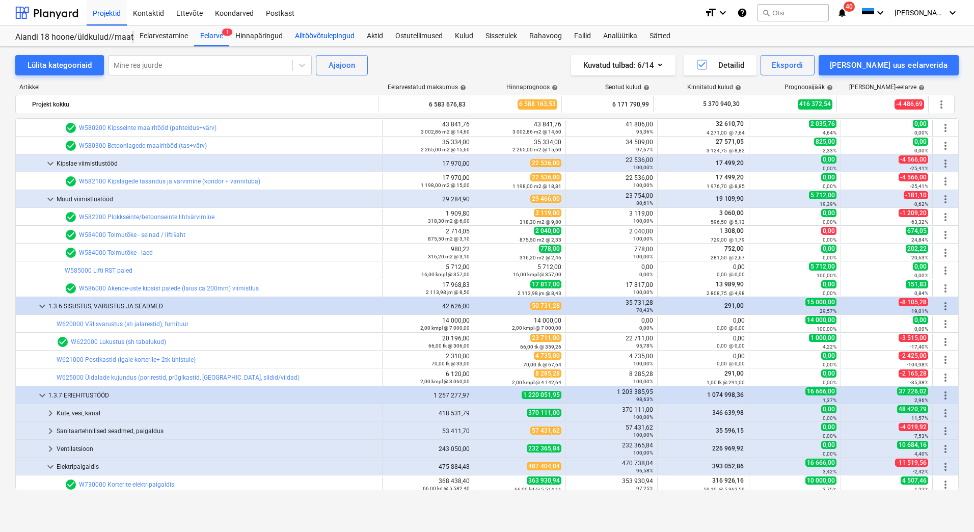
click at [326, 35] on div "Alltöövõtulepingud" at bounding box center [325, 36] width 72 height 20
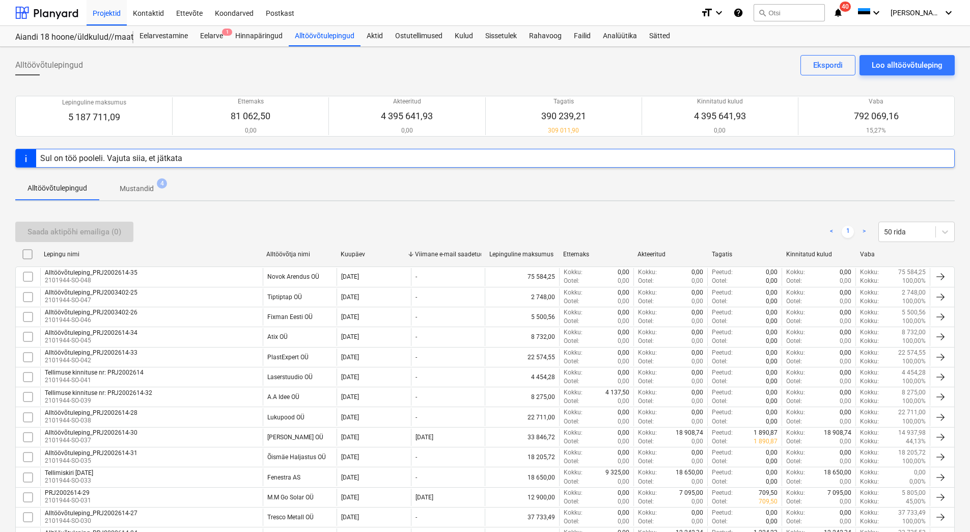
scroll to position [593, 0]
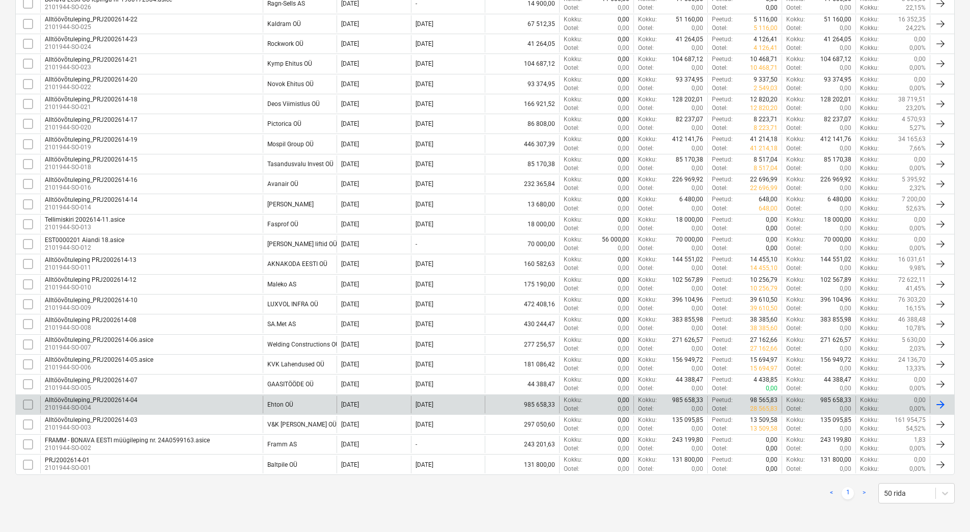
click at [210, 406] on div "Alltöövõtuleping_PRJ2002614-04 2101944-SO-004" at bounding box center [151, 404] width 223 height 17
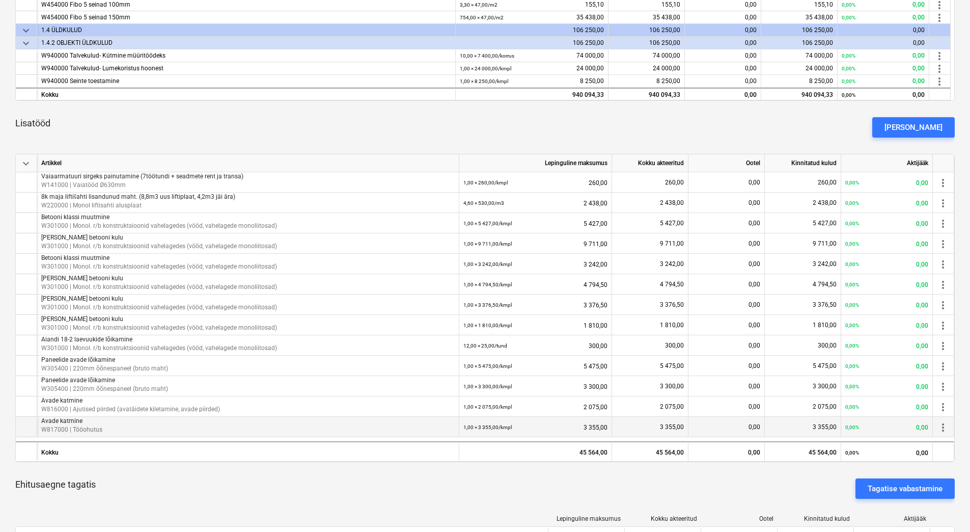
scroll to position [408, 0]
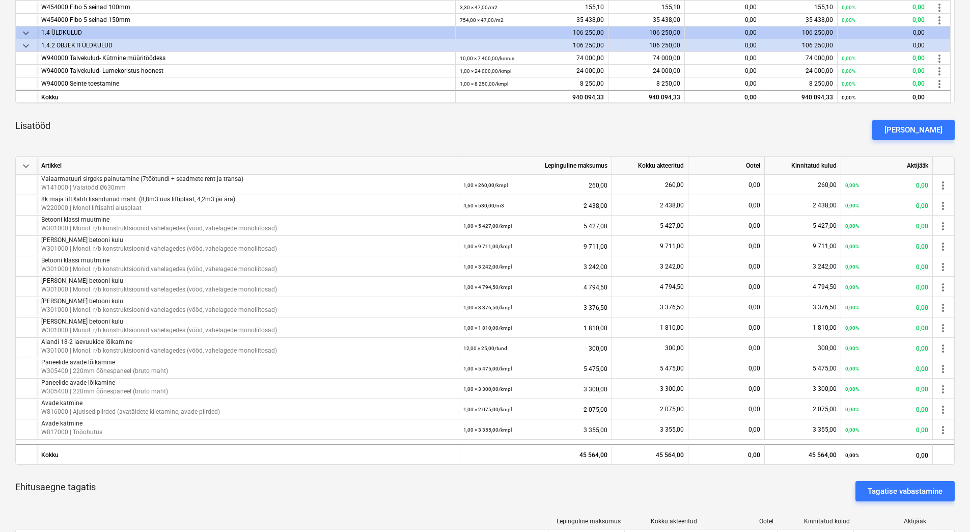
click at [370, 499] on div "Ehitusaegne tagatis Tagatise vabastamine" at bounding box center [485, 491] width 940 height 37
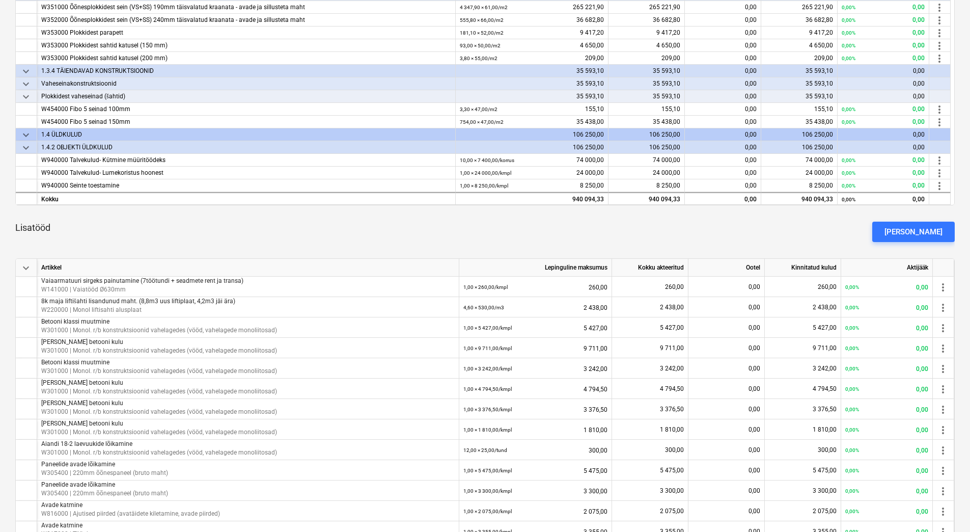
scroll to position [0, 0]
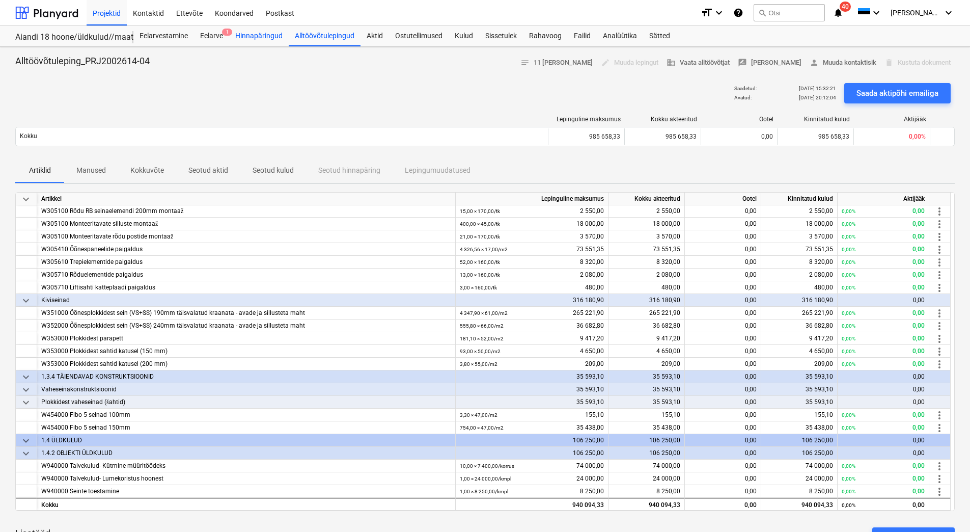
click at [260, 37] on div "Hinnapäringud" at bounding box center [259, 36] width 60 height 20
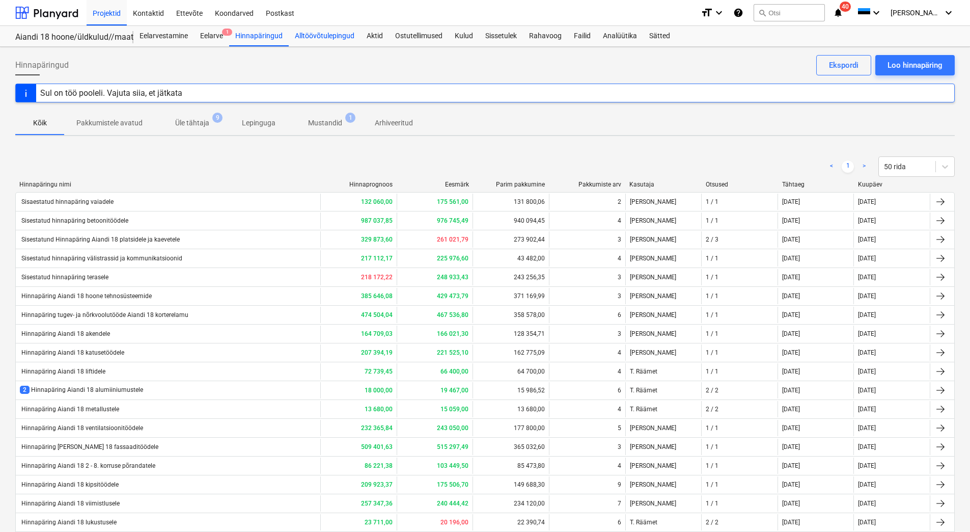
click at [329, 37] on div "Alltöövõtulepingud" at bounding box center [325, 36] width 72 height 20
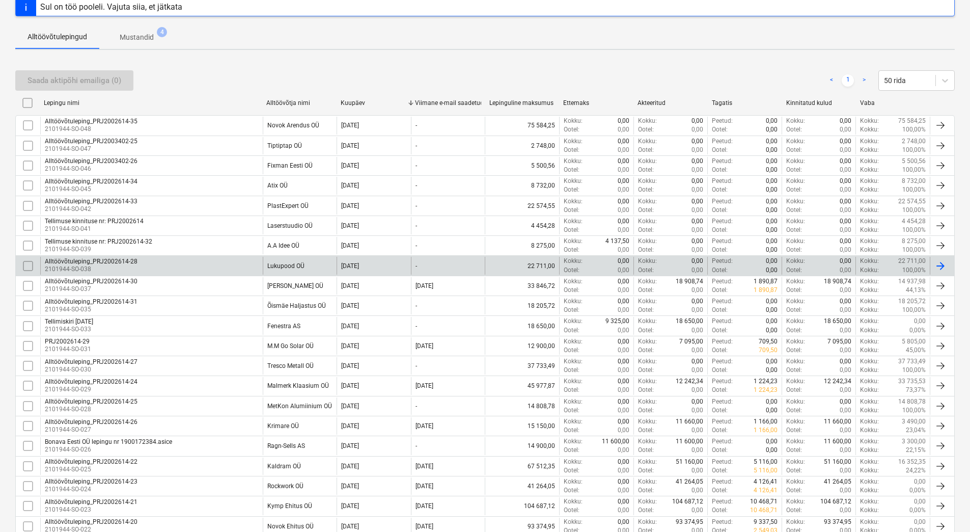
scroll to position [153, 0]
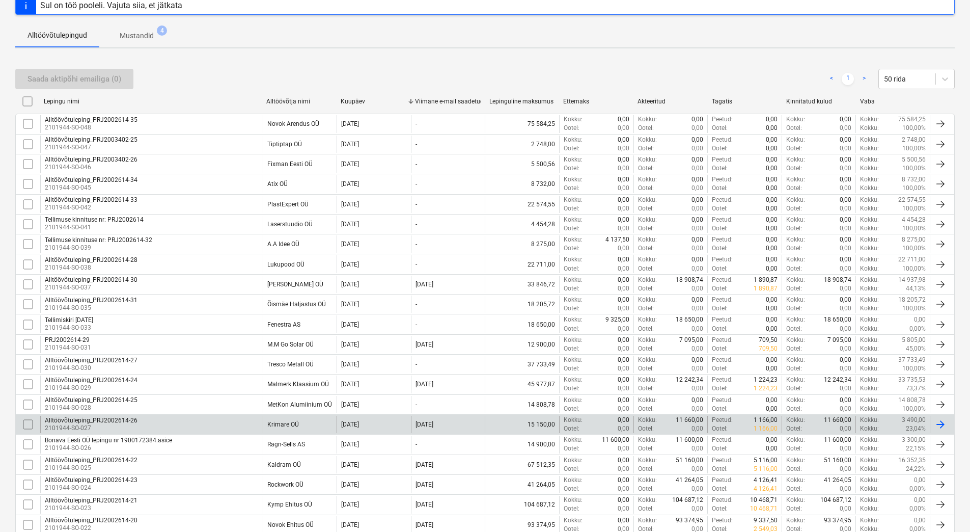
click at [235, 421] on div "Alltöövõtuleping_PRJ2002614-26 2101944-SO-027" at bounding box center [151, 424] width 223 height 17
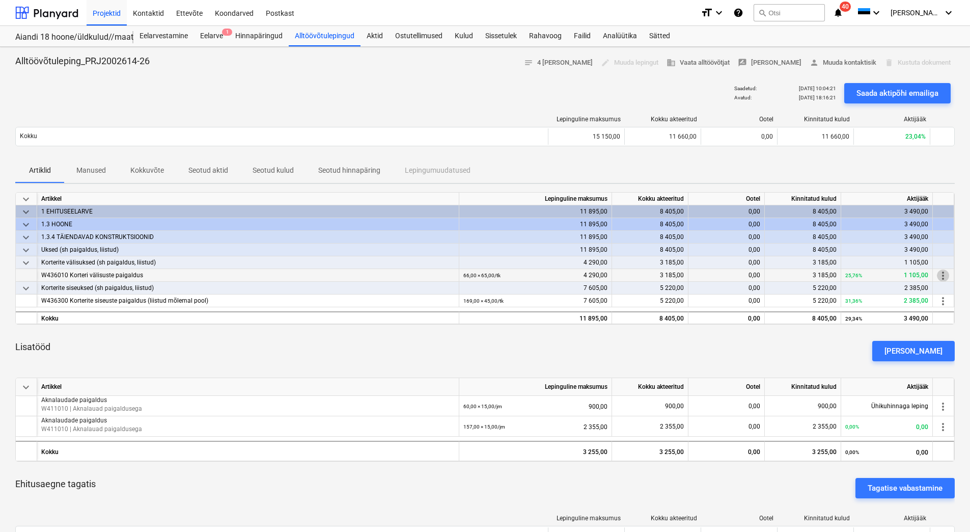
click at [942, 276] on span "more_vert" at bounding box center [943, 275] width 12 height 12
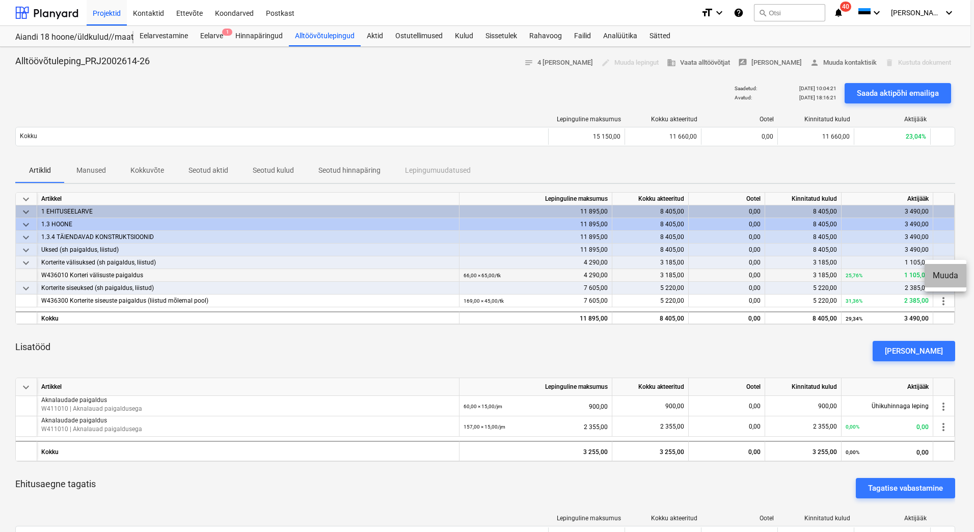
click at [942, 276] on li "Muuda" at bounding box center [946, 275] width 42 height 23
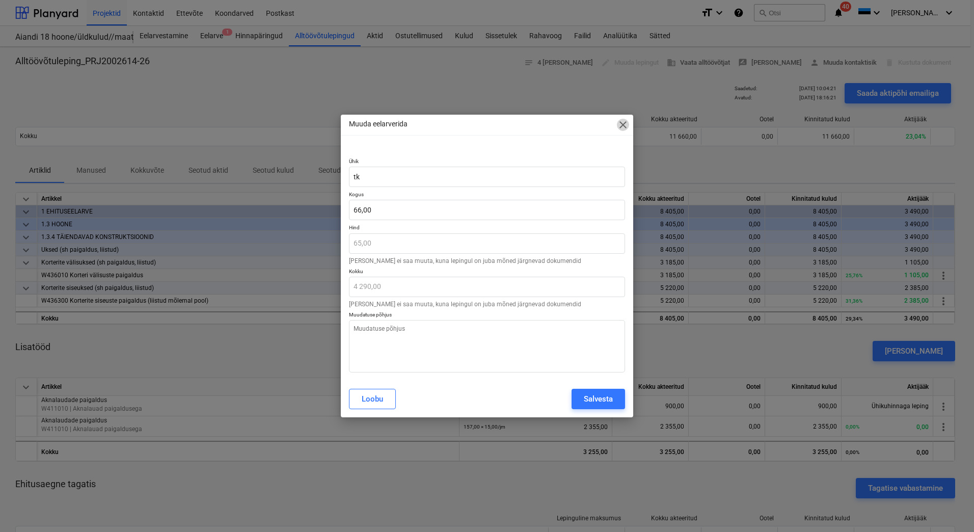
click at [617, 127] on span "close" at bounding box center [623, 125] width 12 height 12
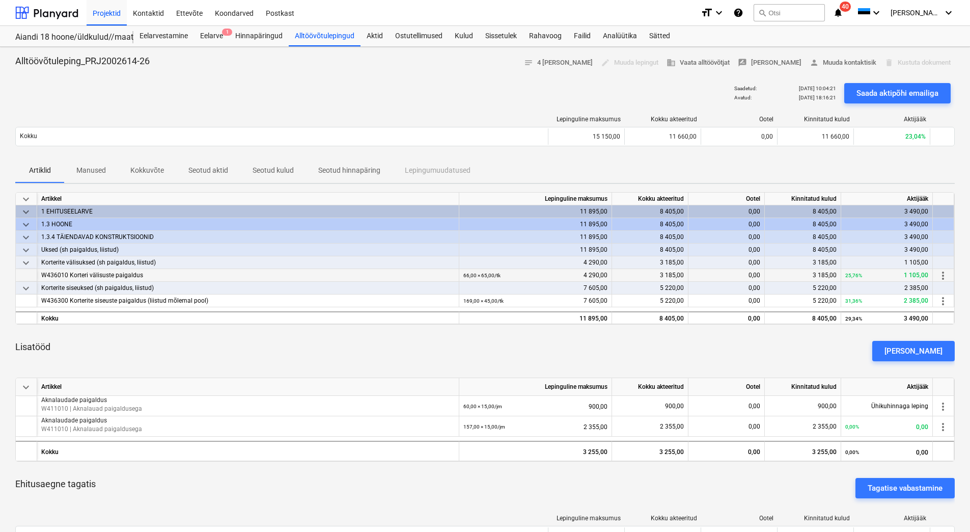
click at [816, 276] on span "3 185,00" at bounding box center [825, 275] width 24 height 7
click at [730, 363] on div "Lisatööd Lisa lisatöö" at bounding box center [485, 351] width 940 height 37
click at [945, 274] on span "more_vert" at bounding box center [943, 275] width 12 height 12
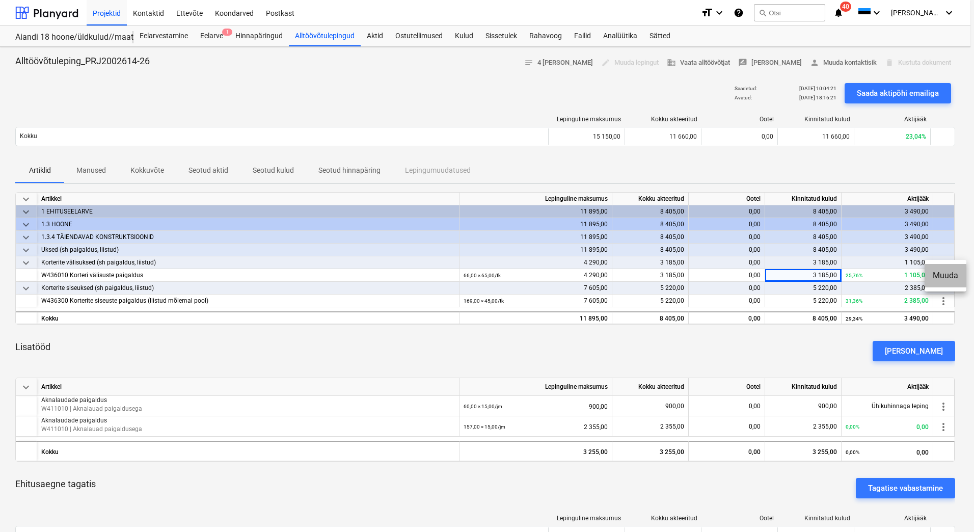
click at [945, 274] on li "Muuda" at bounding box center [946, 275] width 42 height 23
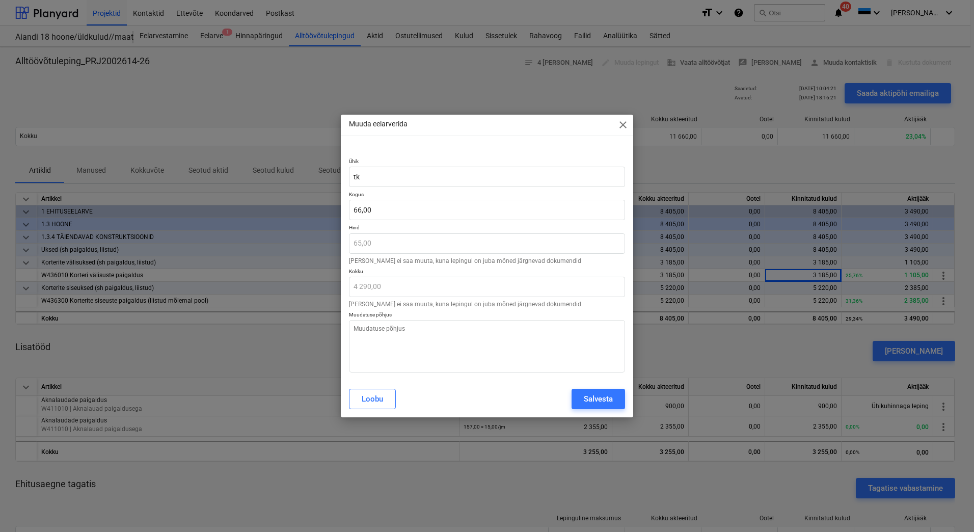
type textarea "x"
type input "66"
drag, startPoint x: 377, startPoint y: 209, endPoint x: 349, endPoint y: 212, distance: 27.6
click at [349, 212] on input "66" at bounding box center [487, 210] width 276 height 20
type textarea "x"
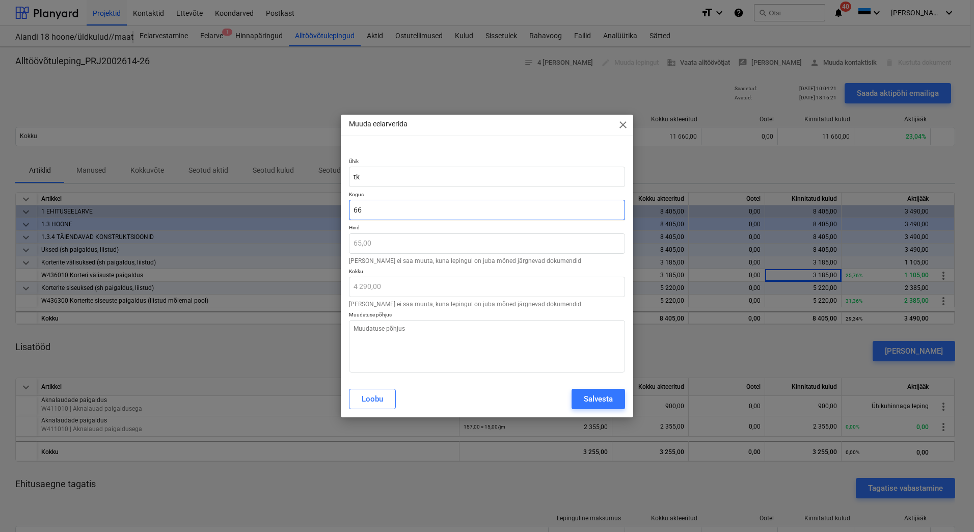
type input "5"
type input "325,00"
type textarea "x"
type input "52"
type input "3 380,00"
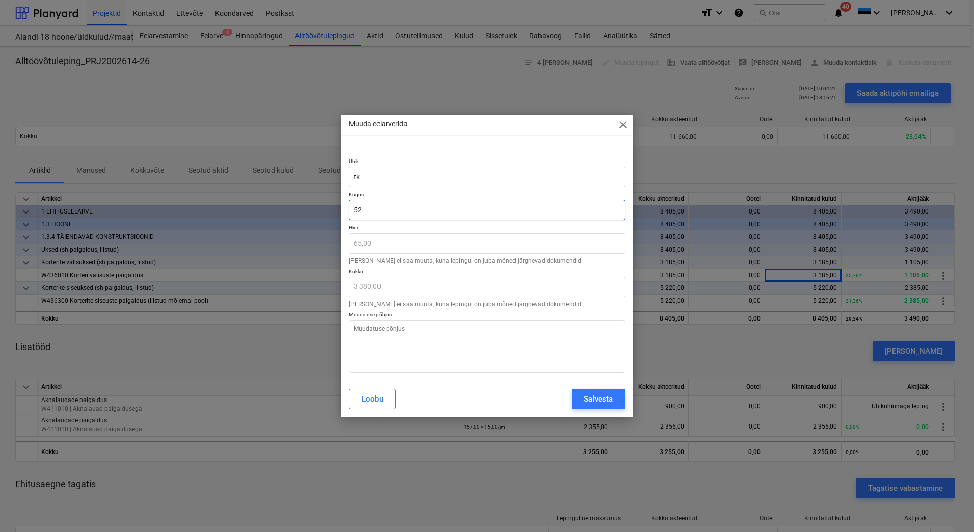
type textarea "x"
type input "5"
type input "325,00"
type textarea "x"
type input "0,00"
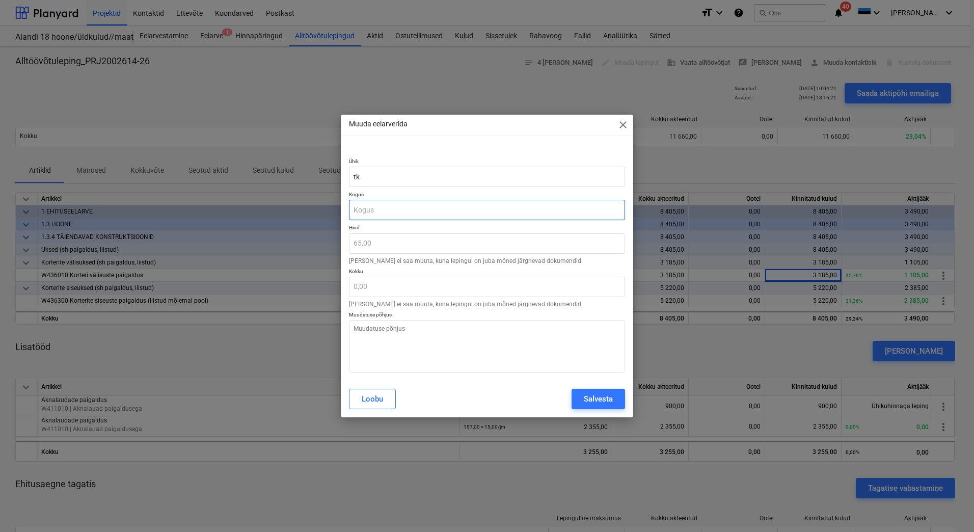
type textarea "x"
type input "4"
type input "260,00"
type textarea "x"
type input "48"
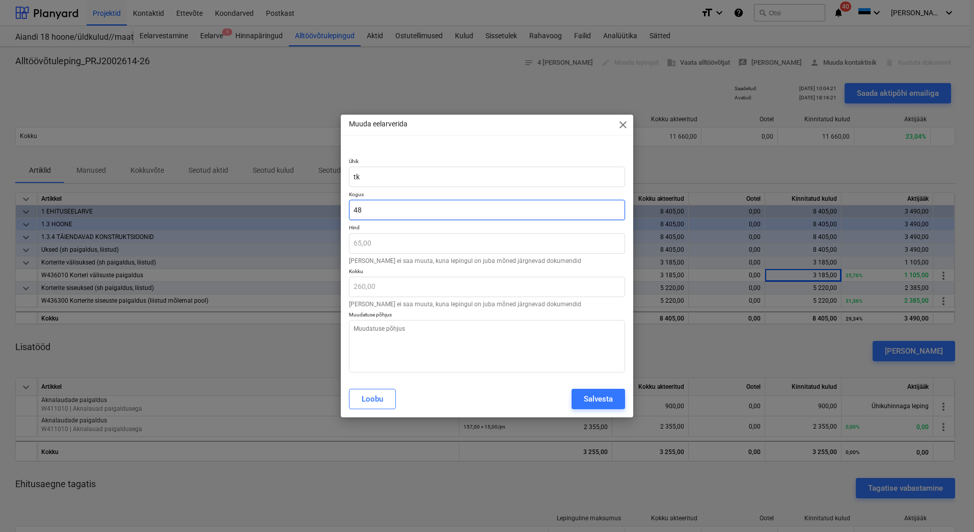
type input "3 120,00"
type textarea "x"
type input "4"
type input "260,00"
type textarea "x"
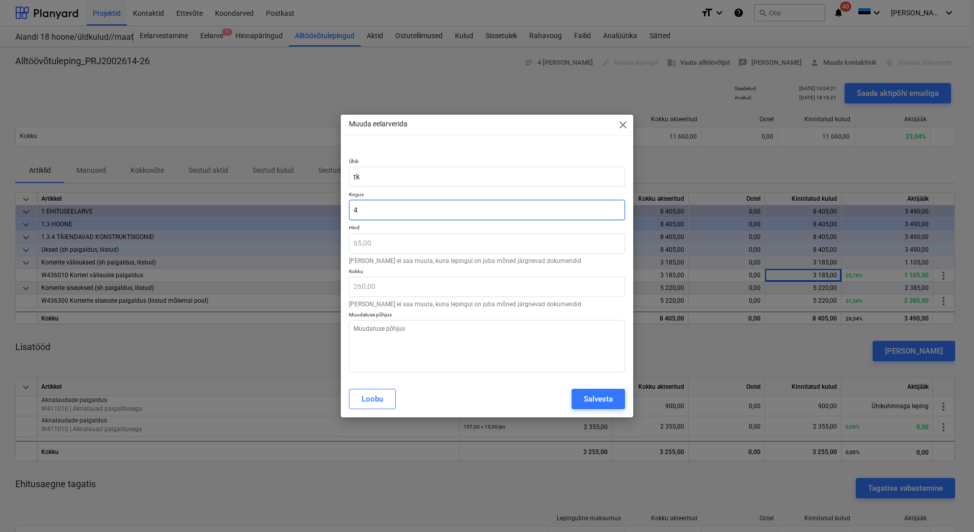
type input "49"
type input "3 185,00"
type input "49"
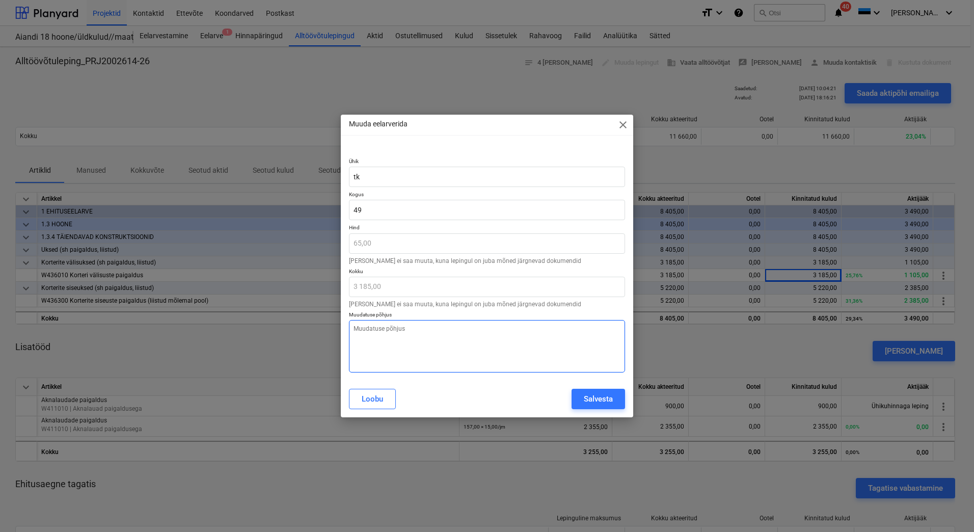
type textarea "x"
type input "49,00"
click at [470, 361] on textarea at bounding box center [487, 346] width 276 height 52
type textarea "x"
type textarea "T"
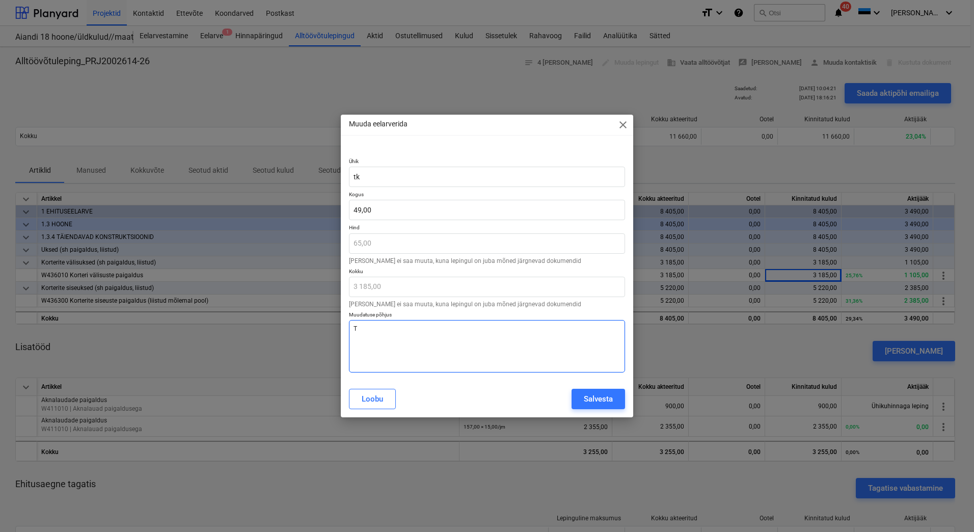
type textarea "x"
type textarea "Tö"
type textarea "x"
type textarea "Töö"
type textarea "x"
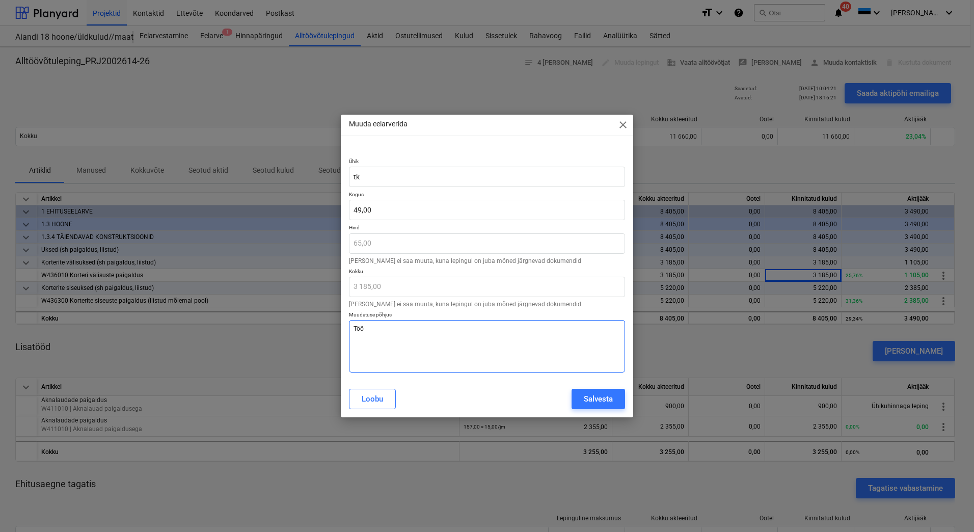
type textarea "Tööv"
type textarea "x"
type textarea "Töövõ"
type textarea "x"
type textarea "Töövõt"
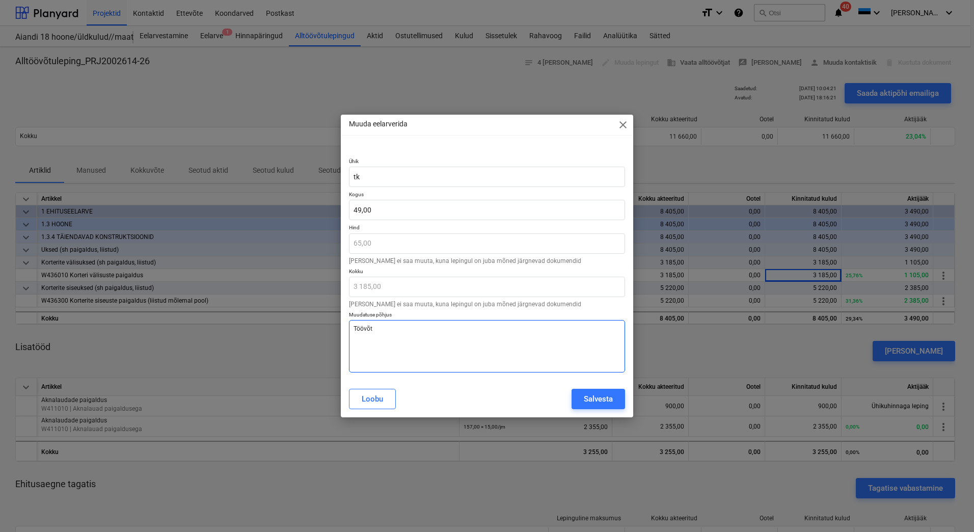
type textarea "x"
type textarea "Töövõtj"
type textarea "x"
type textarea "Töövõtja"
type textarea "x"
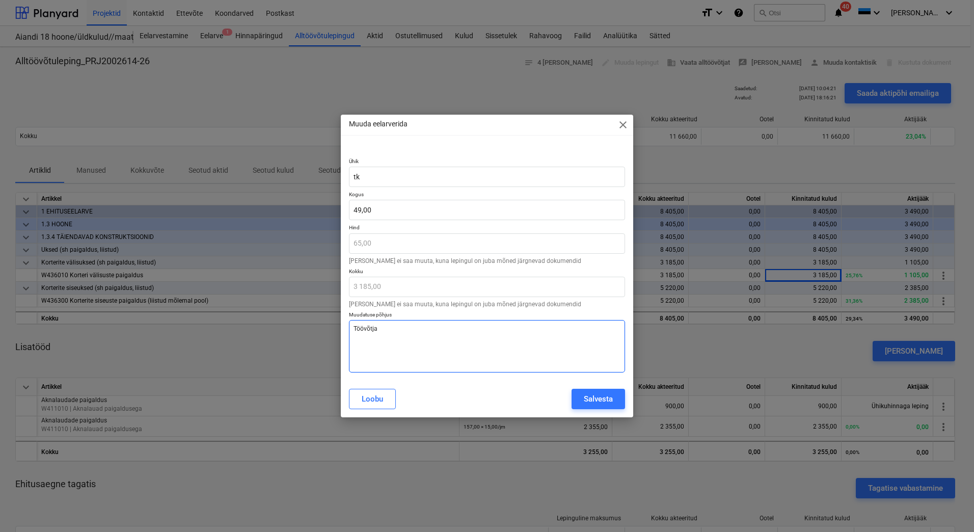
type textarea "Töövõtja"
type textarea "x"
type textarea "Töövõtja e"
type textarea "x"
type textarea "Töövõtja ei"
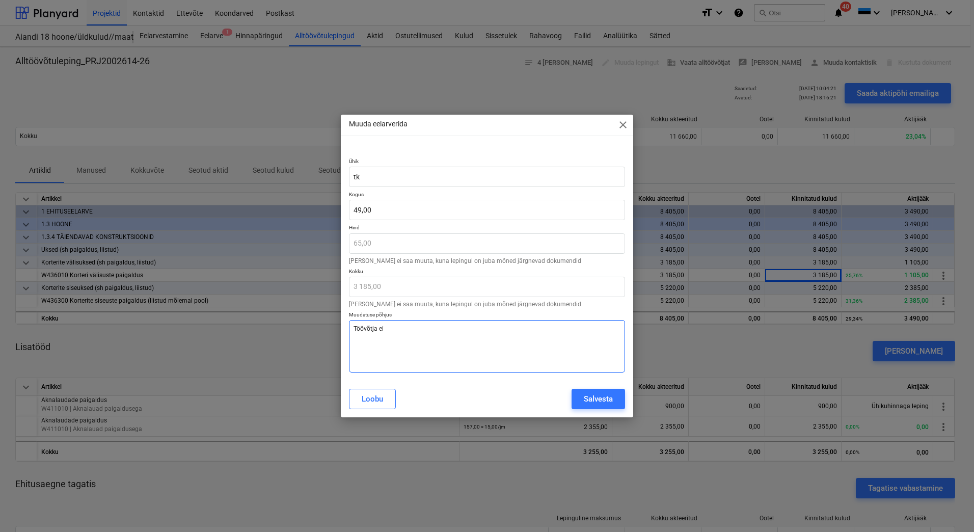
type textarea "x"
type textarea "Töövõtja ei"
type textarea "x"
type textarea "Töövõtja ei p"
type textarea "x"
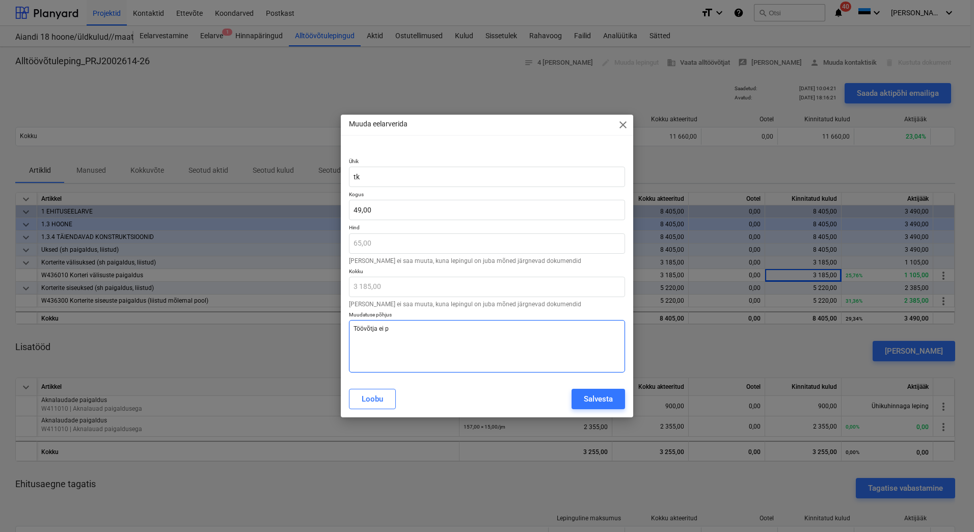
type textarea "Töövõtja ei pa"
type textarea "x"
type textarea "Töövõtja ei pai"
type textarea "x"
type textarea "Töövõtja ei paig"
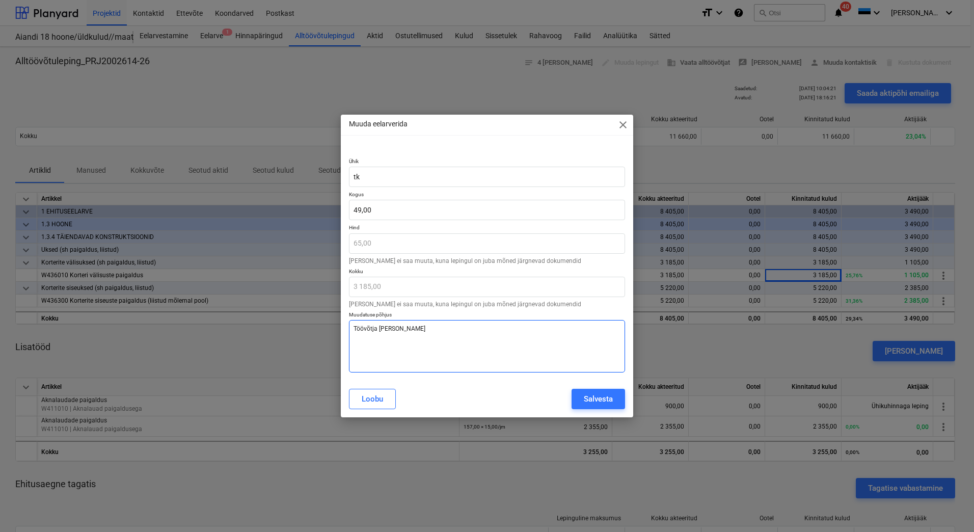
type textarea "x"
type textarea "Töövõtja ei paiga"
type textarea "x"
type textarea "Töövõtja ei paigal"
type textarea "x"
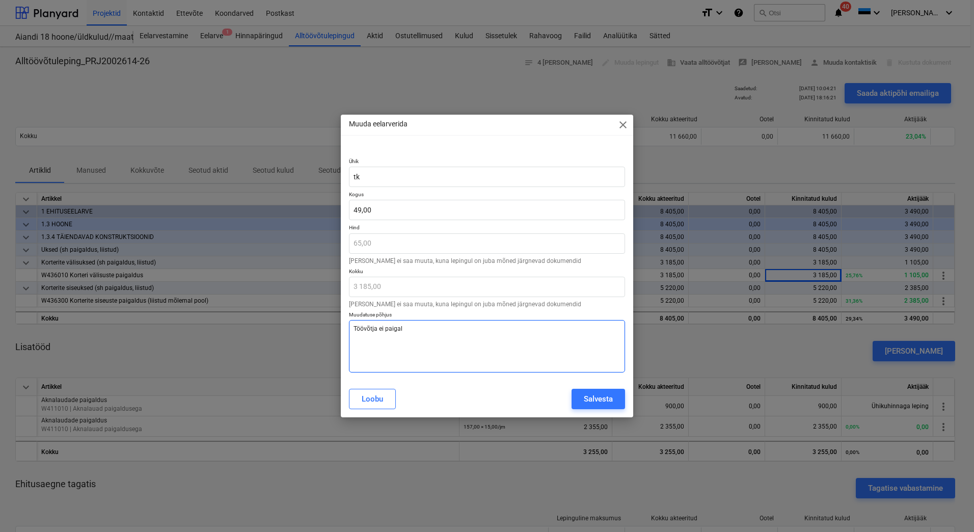
type textarea "Töövõtja ei paigald"
type textarea "x"
type textarea "Töövõtja ei paigalda"
type textarea "x"
type textarea "Töövõtja ei paigalda"
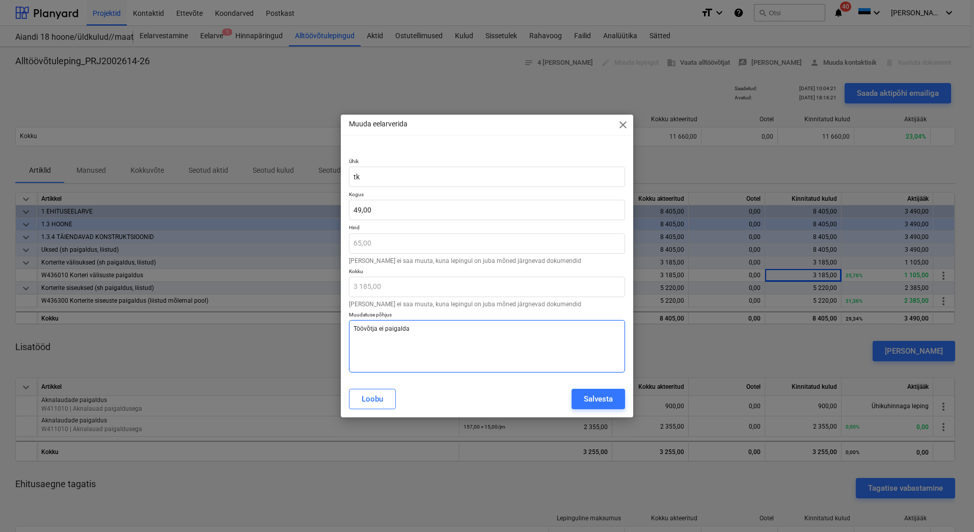
type textarea "x"
type textarea "Töövõtja ei paigalda j"
type textarea "x"
type textarea "Töövõtja ei paigalda jä"
type textarea "x"
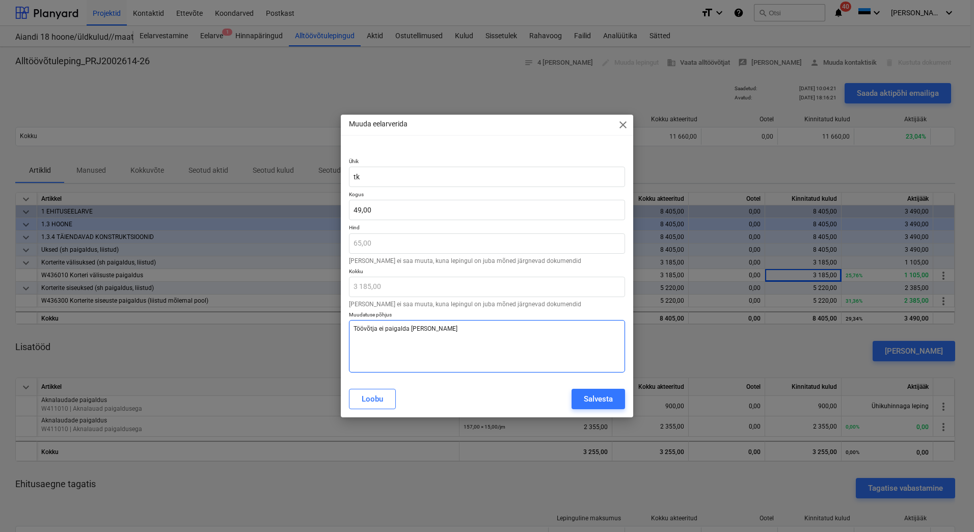
type textarea "Töövõtja ei paigalda jär"
type textarea "x"
type textarea "Töövõtja ei paigalda järg"
type textarea "x"
type textarea "Töövõtja ei paigalda järgn"
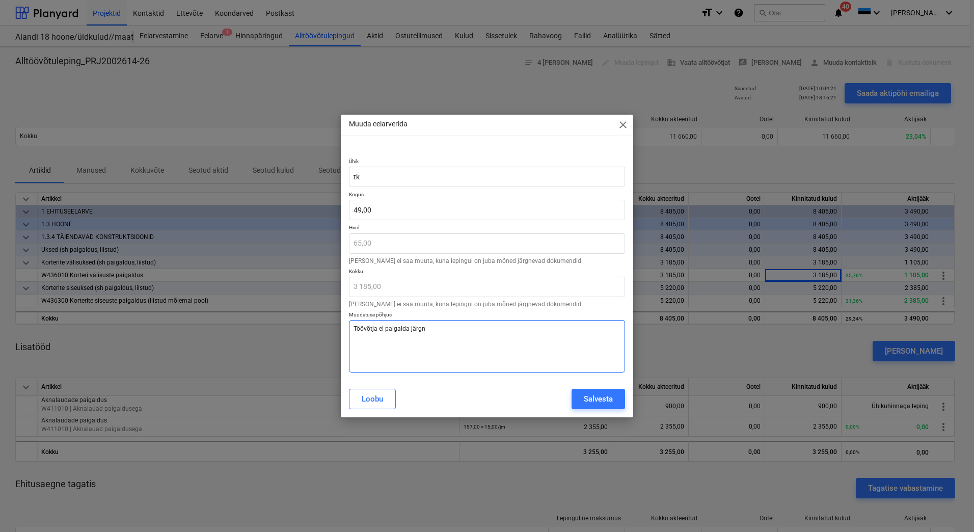
type textarea "x"
type textarea "Töövõtja ei paigalda järgne"
type textarea "x"
type textarea "Töövõtja ei paigalda järgnev"
click at [606, 397] on div "Salvesta" at bounding box center [598, 398] width 29 height 13
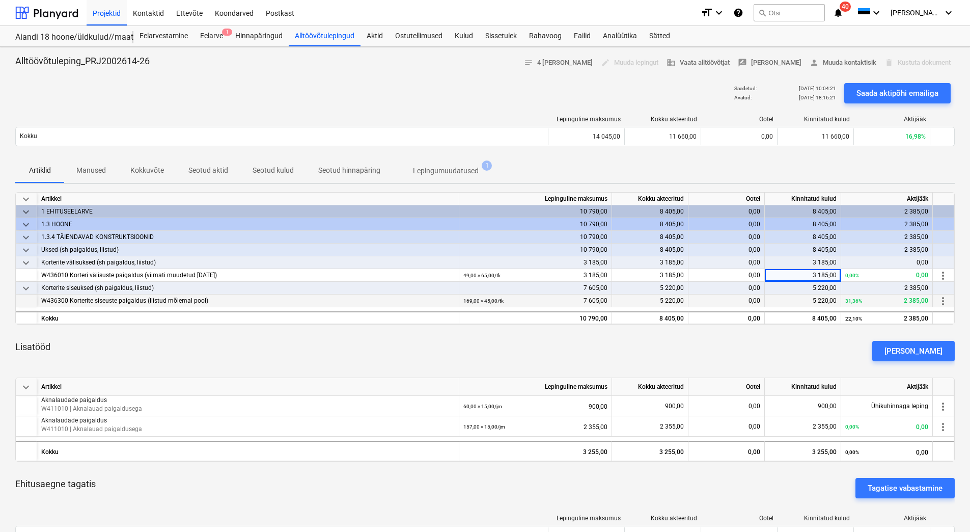
click at [944, 301] on span "more_vert" at bounding box center [943, 301] width 12 height 12
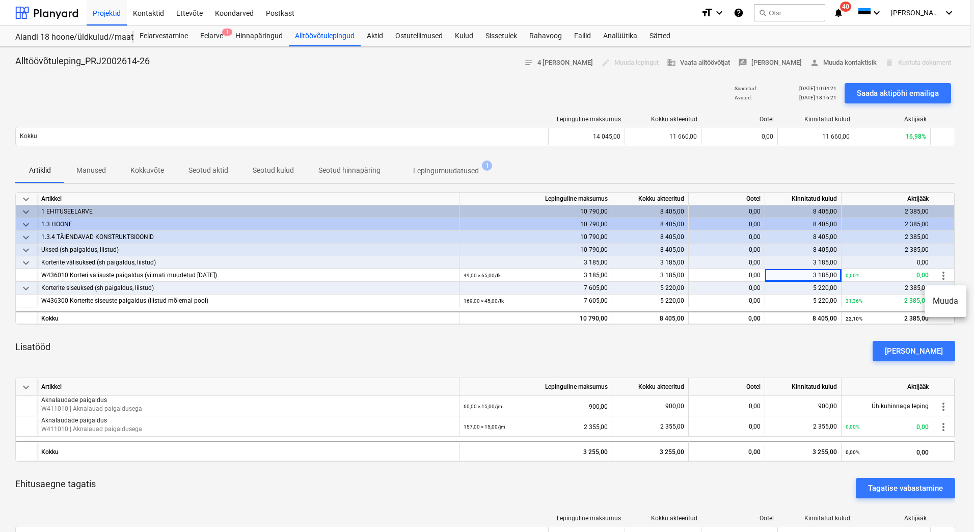
click at [944, 300] on li "Muuda" at bounding box center [946, 300] width 42 height 23
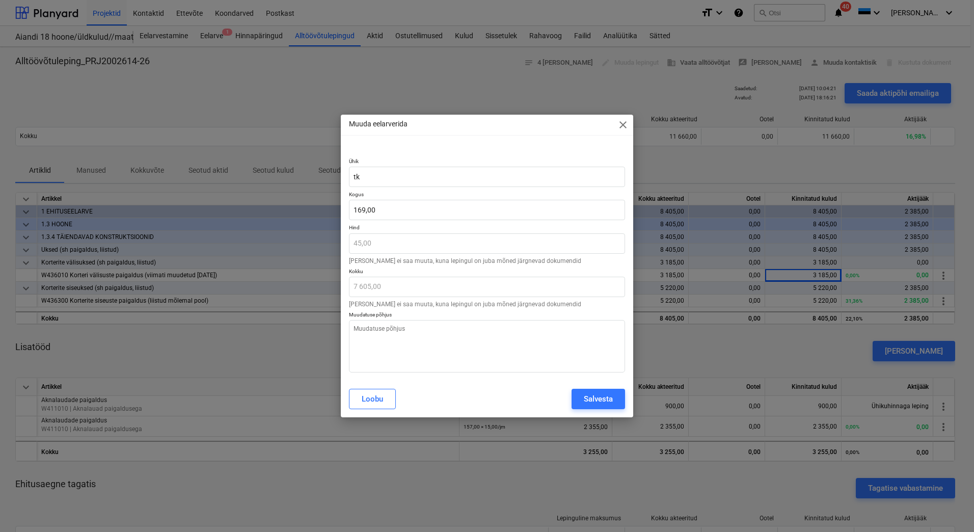
click at [550, 126] on div "Muuda eelarverida close" at bounding box center [487, 125] width 292 height 20
click at [622, 124] on span "close" at bounding box center [623, 125] width 12 height 12
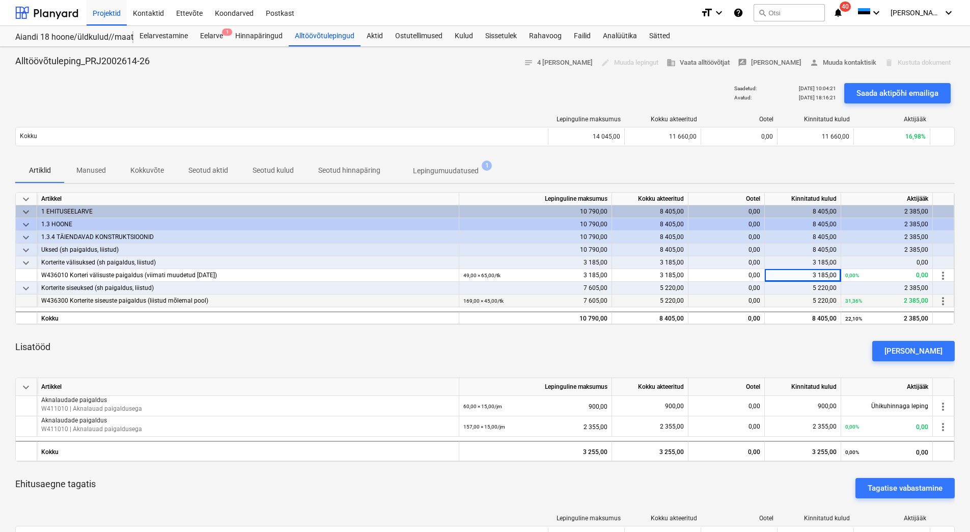
click at [942, 302] on span "more_vert" at bounding box center [943, 301] width 12 height 12
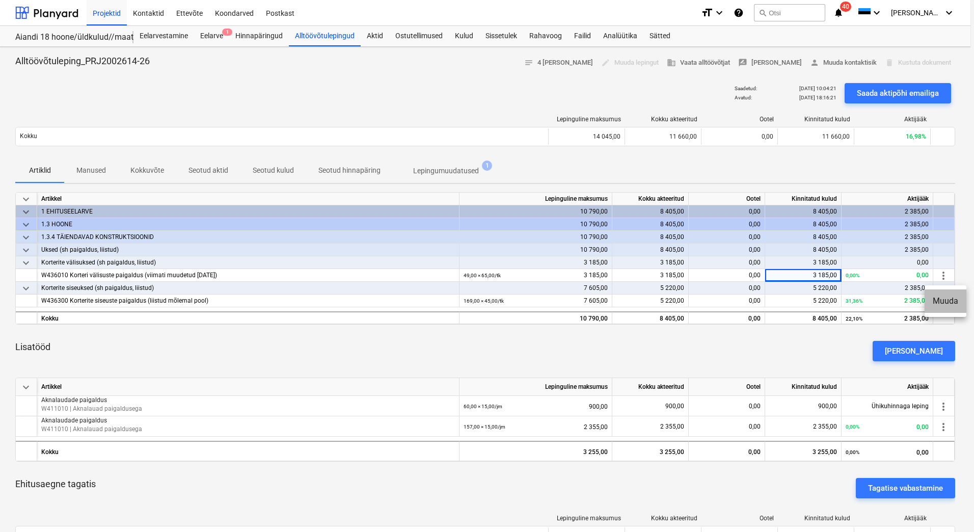
click at [942, 300] on li "Muuda" at bounding box center [946, 300] width 42 height 23
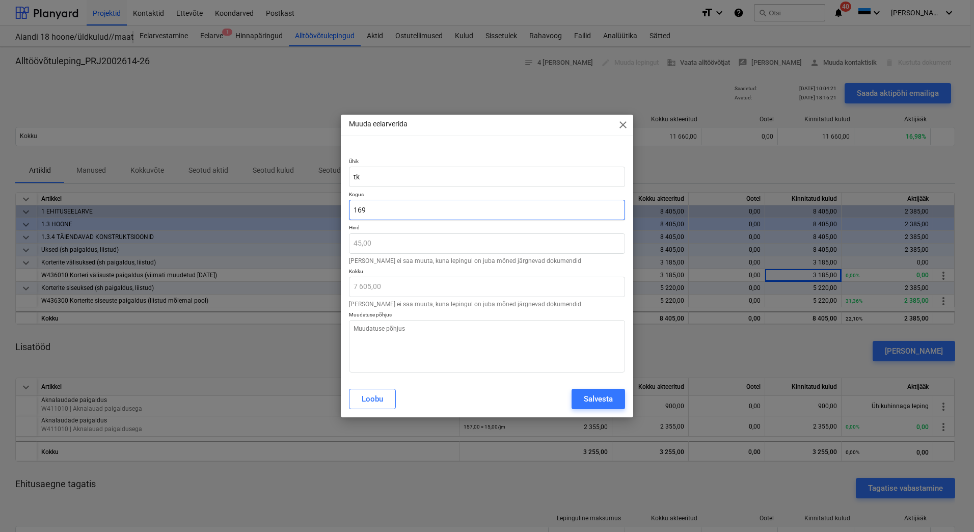
drag, startPoint x: 365, startPoint y: 210, endPoint x: 358, endPoint y: 211, distance: 6.6
click at [358, 211] on input "169" at bounding box center [487, 210] width 276 height 20
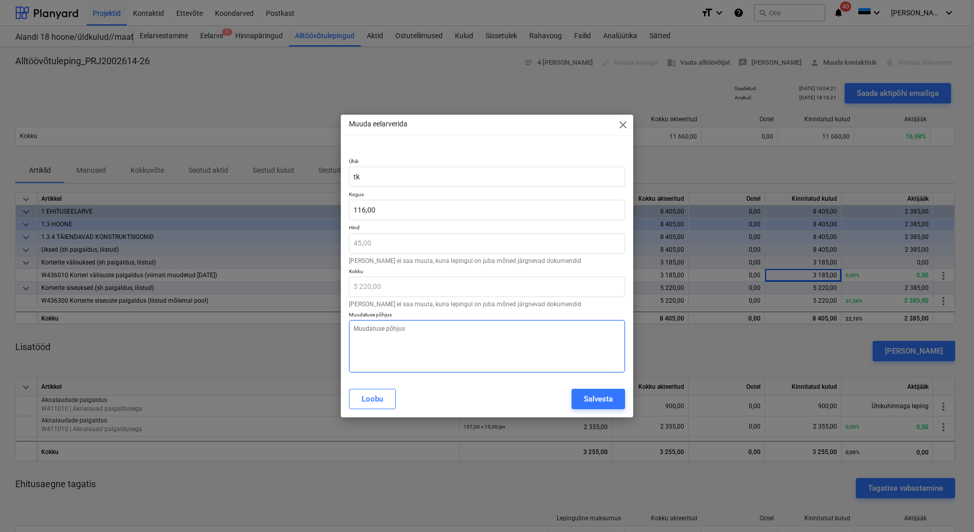
click at [375, 339] on textarea at bounding box center [487, 346] width 276 height 52
click at [599, 396] on div "Salvesta" at bounding box center [598, 398] width 29 height 13
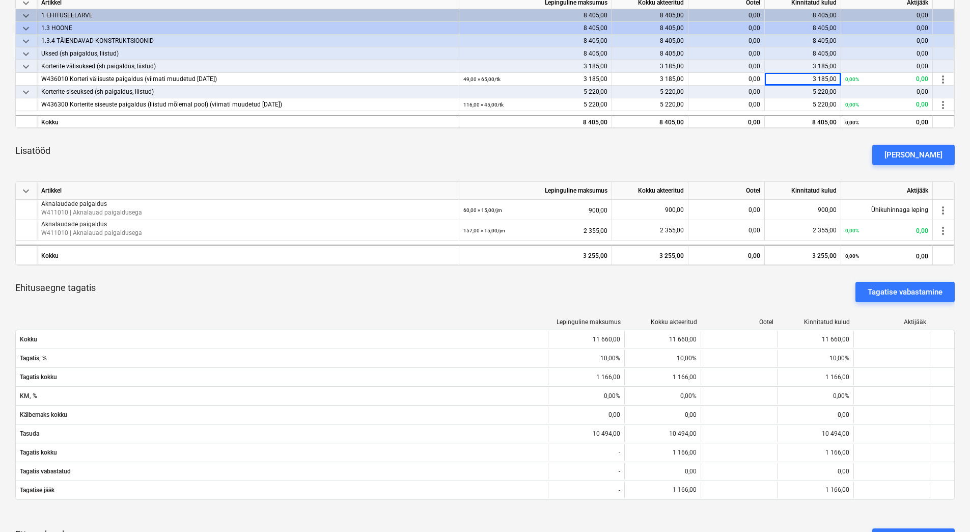
scroll to position [204, 0]
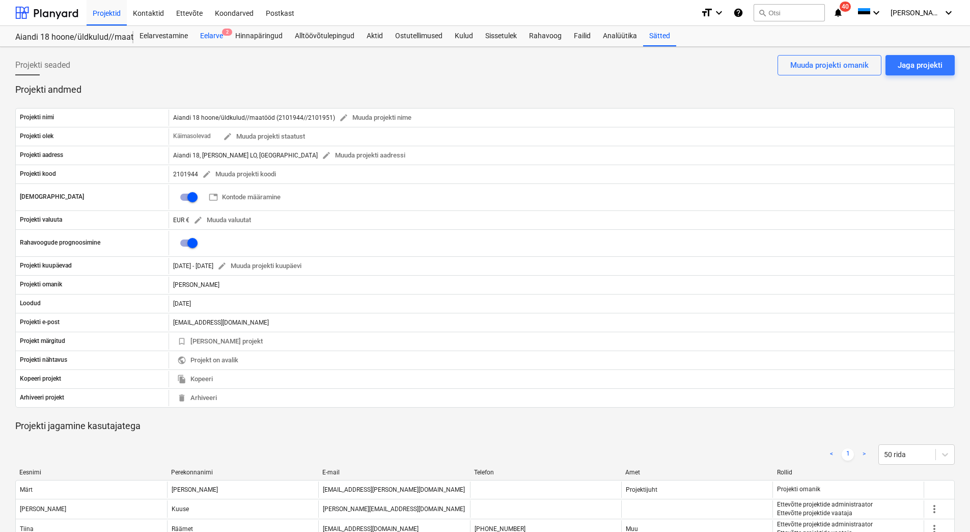
click at [206, 35] on div "Eelarve 2" at bounding box center [211, 36] width 35 height 20
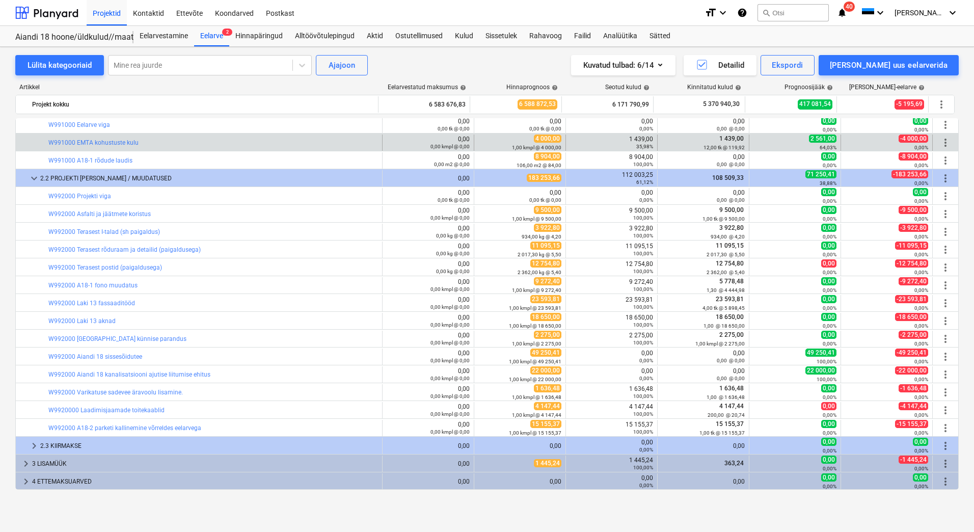
scroll to position [472, 0]
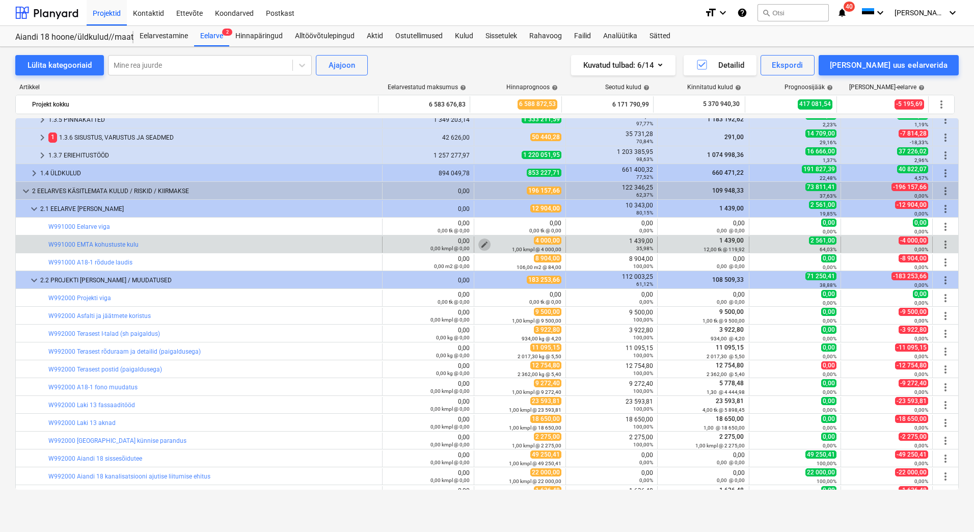
click at [480, 240] on span "edit" at bounding box center [484, 244] width 8 height 8
type textarea "x"
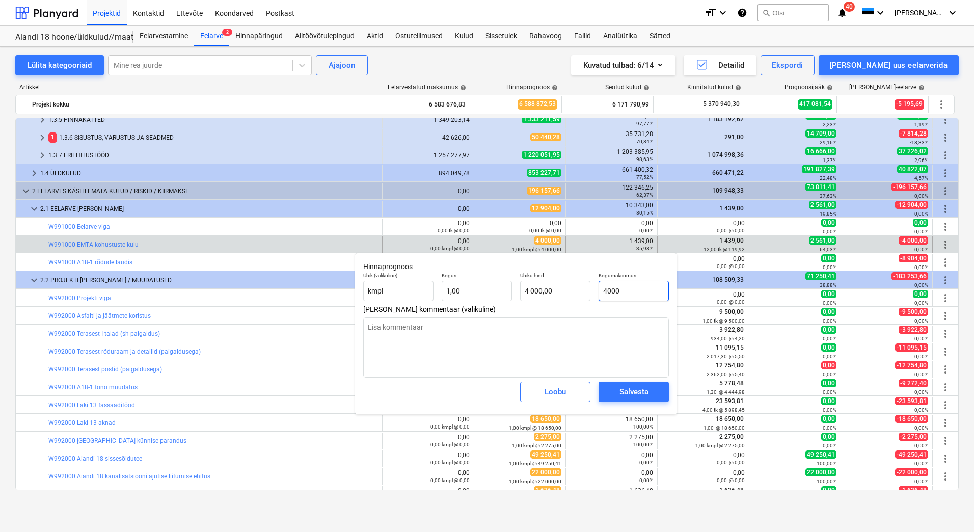
click at [608, 291] on input "4000" at bounding box center [634, 291] width 70 height 20
type input "000"
type textarea "x"
type input "0,00"
type input "3000"
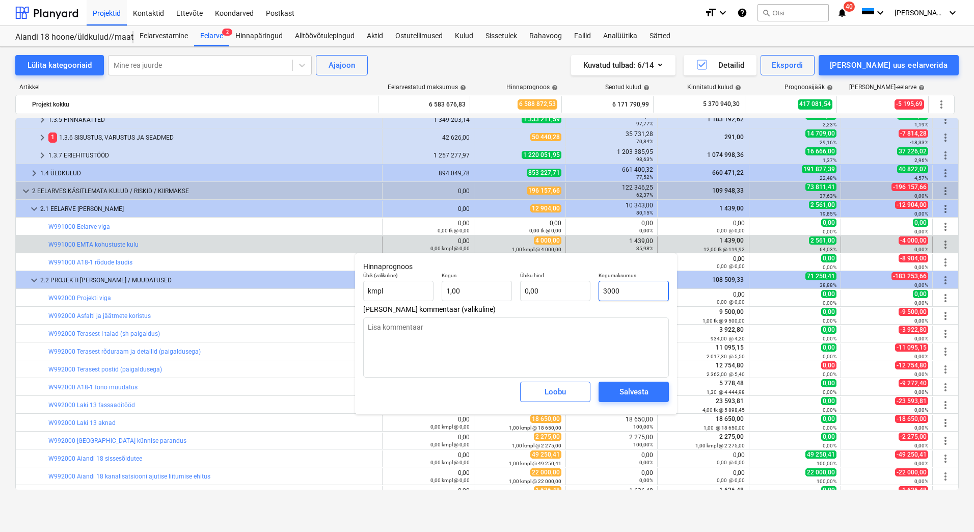
type textarea "x"
type input "3 000,00"
click at [656, 392] on span "Salvesta" at bounding box center [634, 391] width 46 height 13
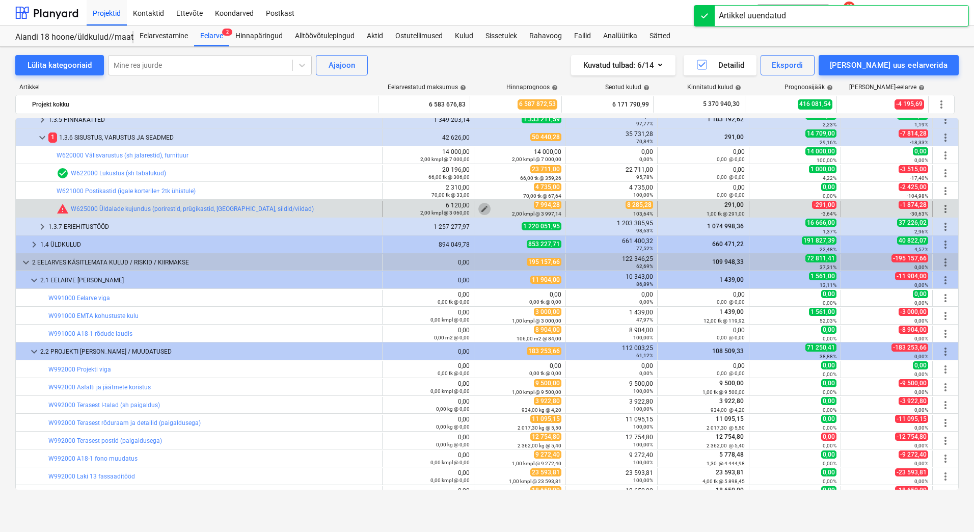
click at [480, 207] on span "edit" at bounding box center [484, 209] width 8 height 8
type textarea "x"
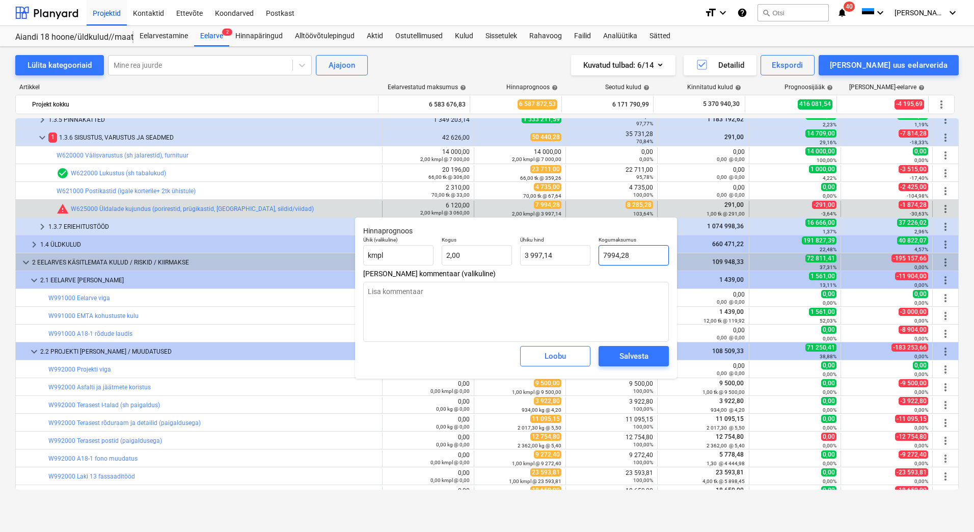
drag, startPoint x: 647, startPoint y: 253, endPoint x: 599, endPoint y: 254, distance: 48.4
click at [599, 254] on input "7994,28" at bounding box center [634, 255] width 70 height 20
type input "8"
type textarea "x"
type input "4,00"
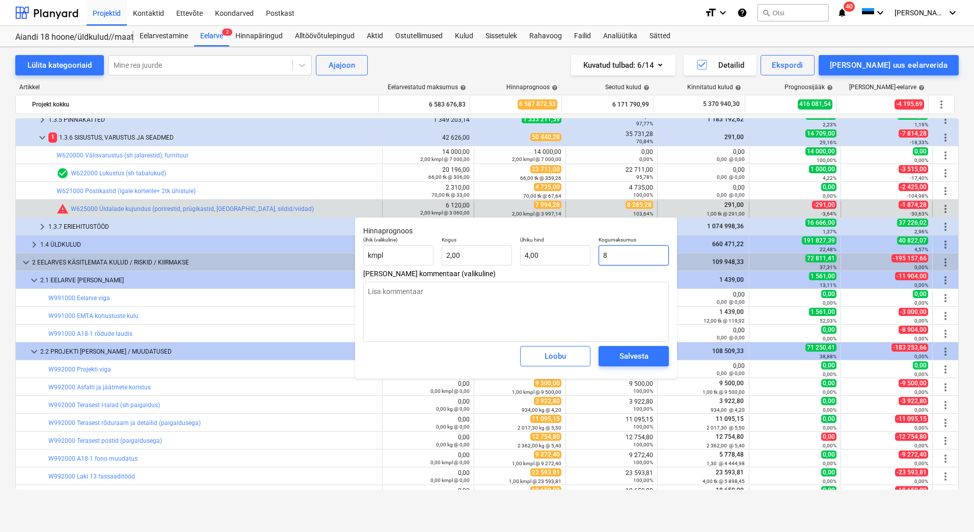
type input "82"
type textarea "x"
type input "41,00"
type input "828"
type textarea "x"
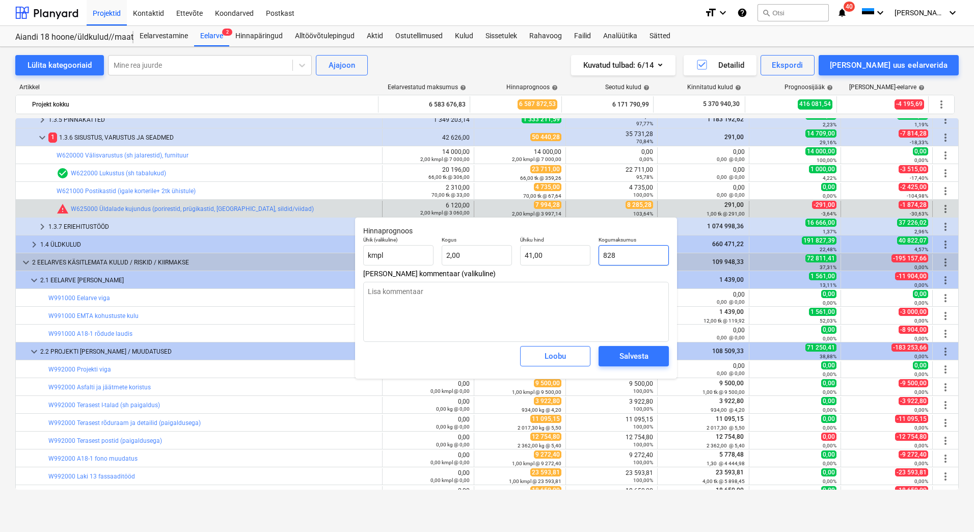
type input "414,00"
type input "8285"
type textarea "x"
type input "4 142,50"
type textarea "x"
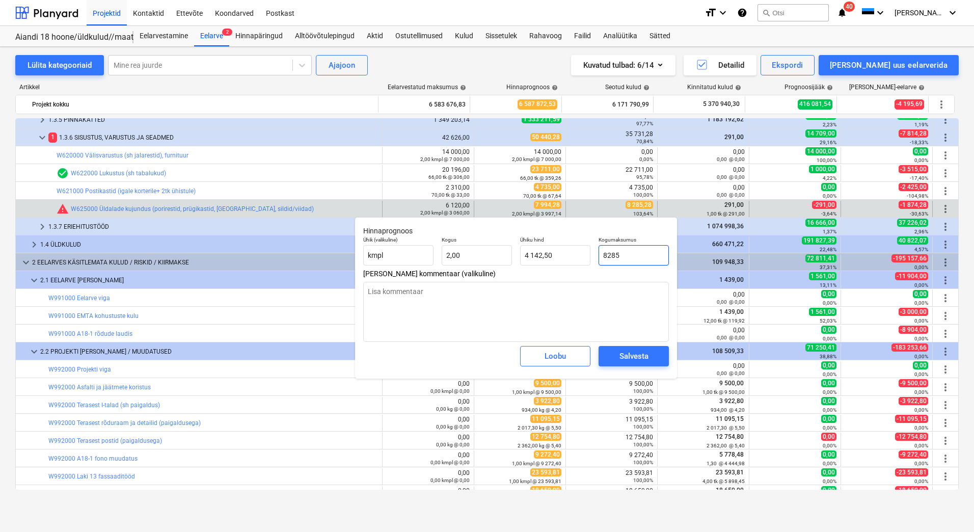
type input "8285,"
type textarea "x"
type input "8285,2"
type input "4 142,60"
type textarea "x"
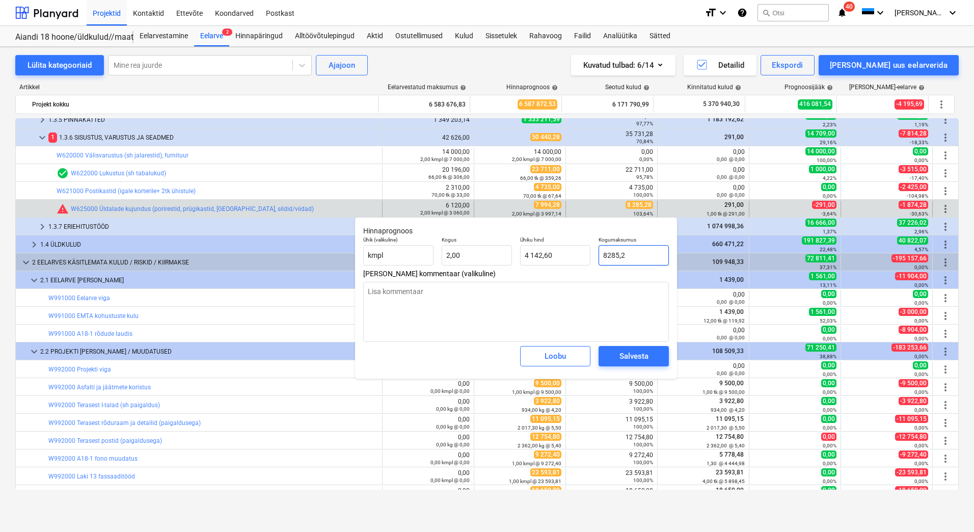
type input "8285,28"
type input "4 142,64"
click at [633, 356] on div "Salvesta" at bounding box center [633, 355] width 29 height 13
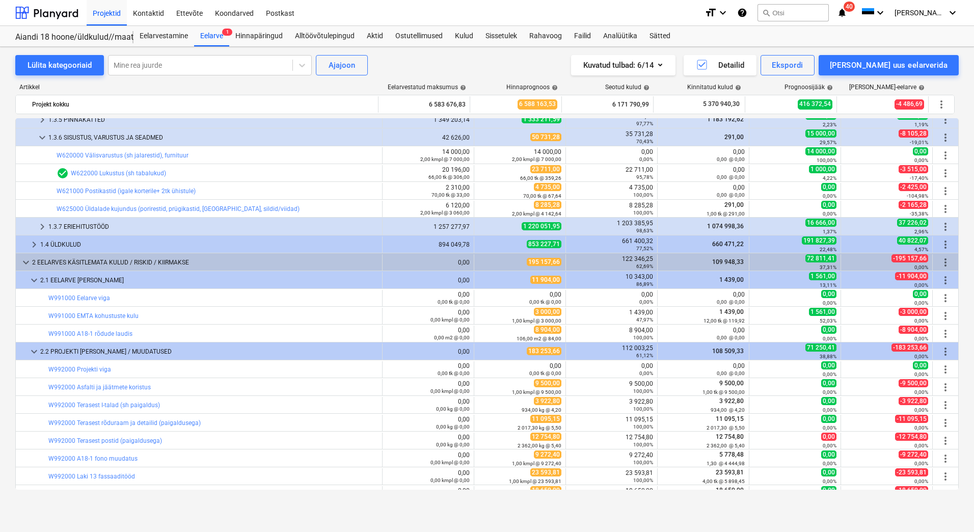
type textarea "x"
type input "2,00"
type input "4 142,64"
type input "8 285,28"
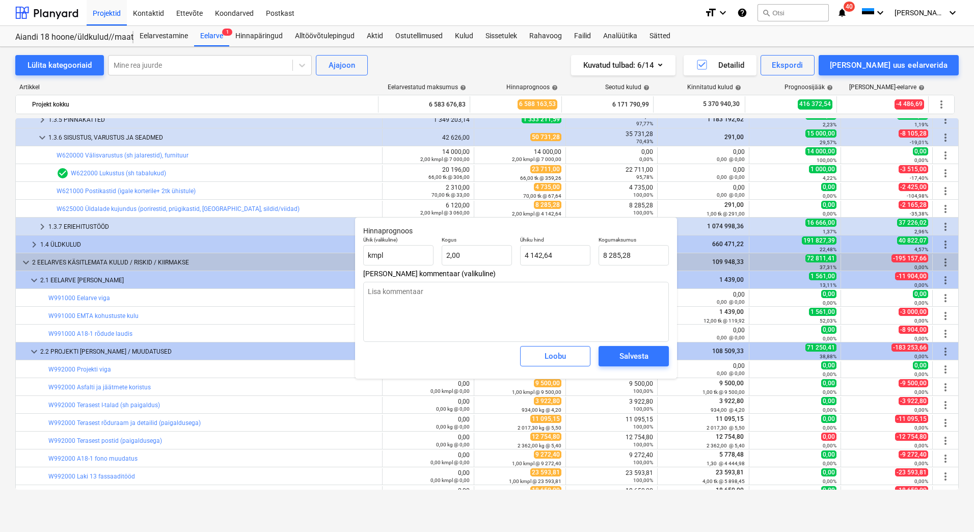
type textarea "x"
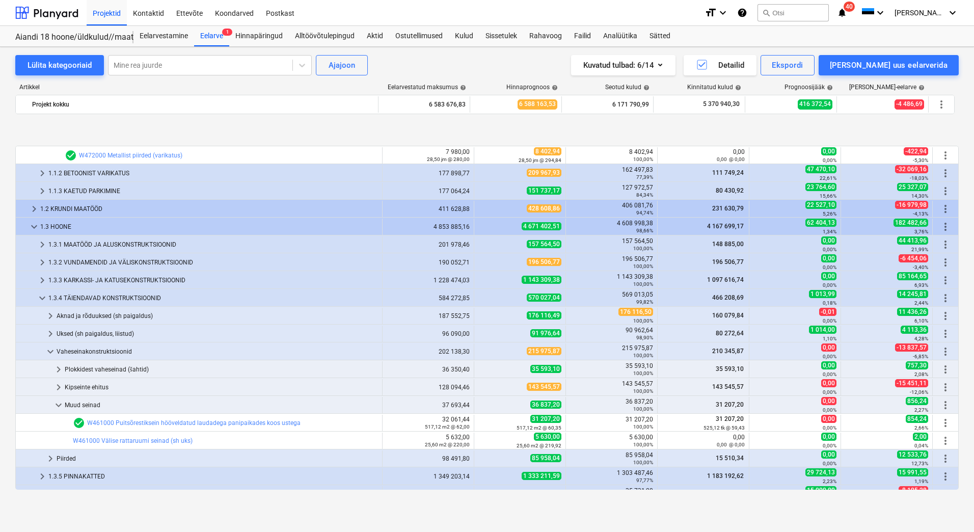
scroll to position [166, 0]
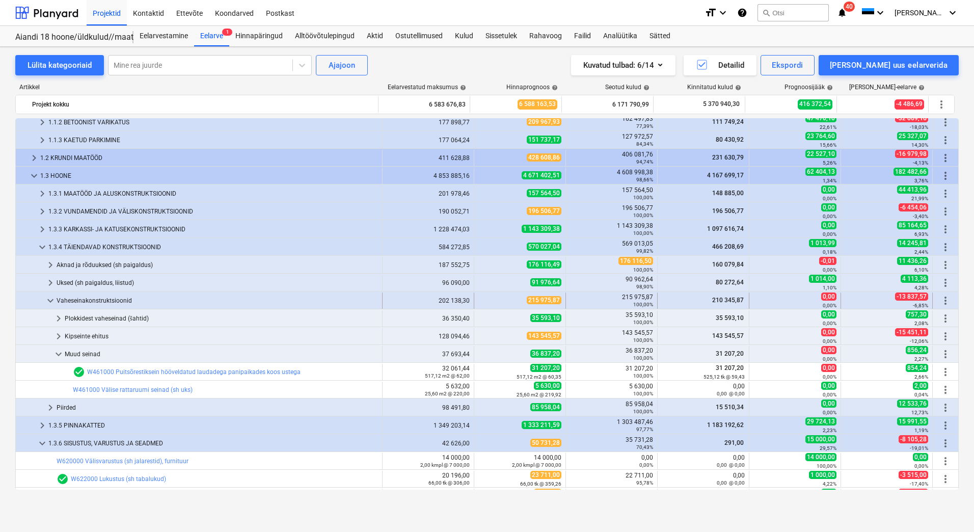
click at [49, 299] on span "keyboard_arrow_down" at bounding box center [50, 300] width 12 height 12
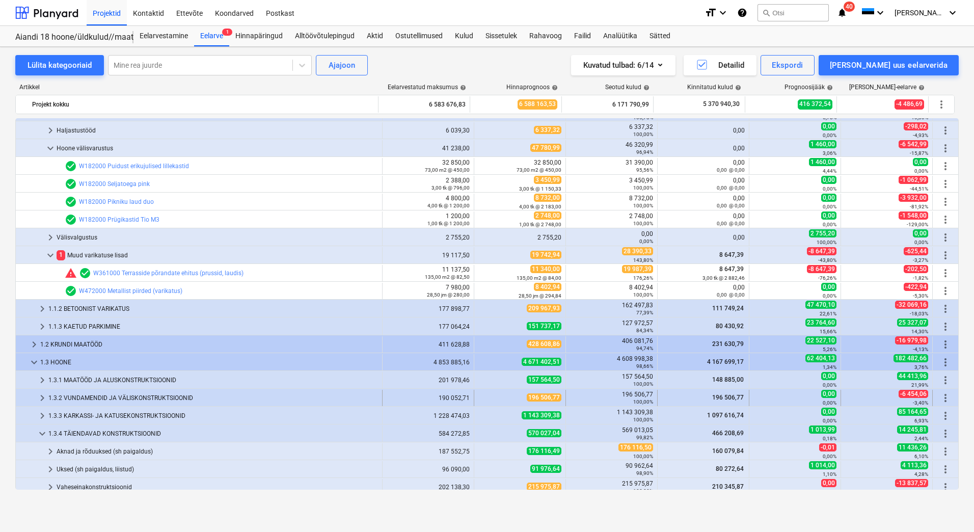
scroll to position [153, 0]
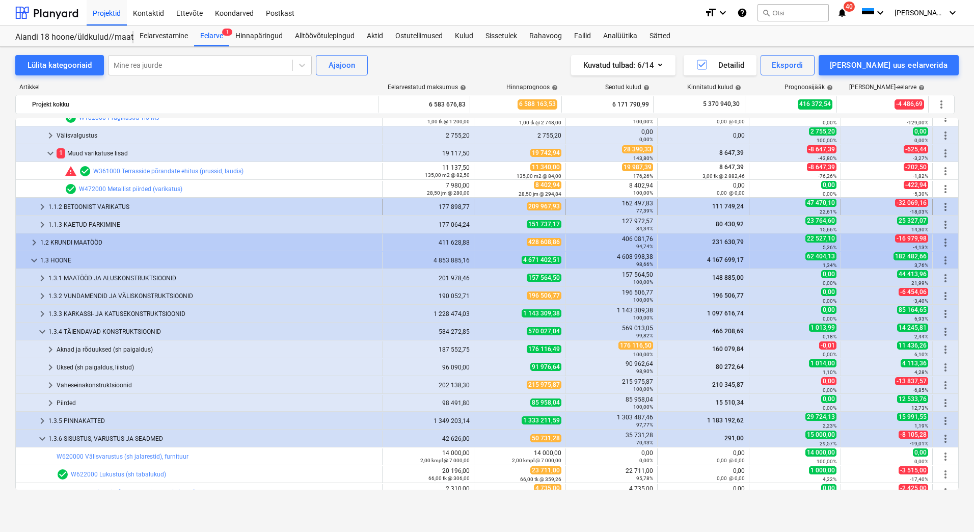
click at [92, 209] on div "1.1.2 BETOONIST VARIKATUS" at bounding box center [213, 207] width 330 height 16
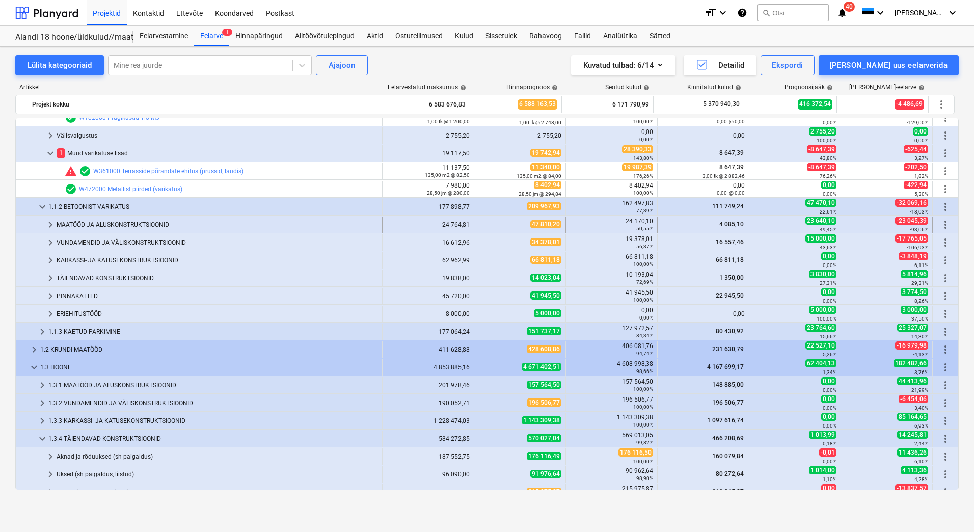
click at [87, 226] on div "MAATÖÖD JA ALUSKONSTRUKTSIOONID" at bounding box center [217, 225] width 321 height 16
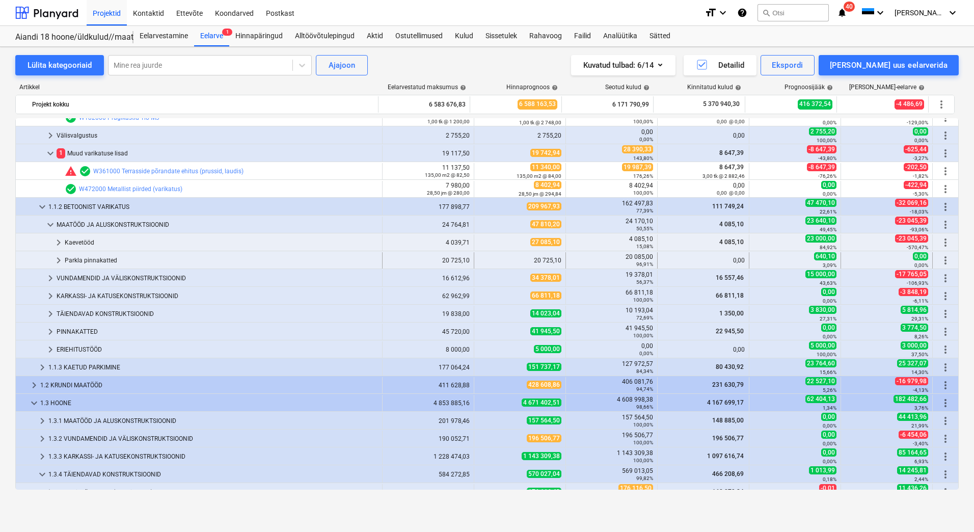
click at [86, 261] on div "Parkla pinnakatted" at bounding box center [221, 260] width 313 height 16
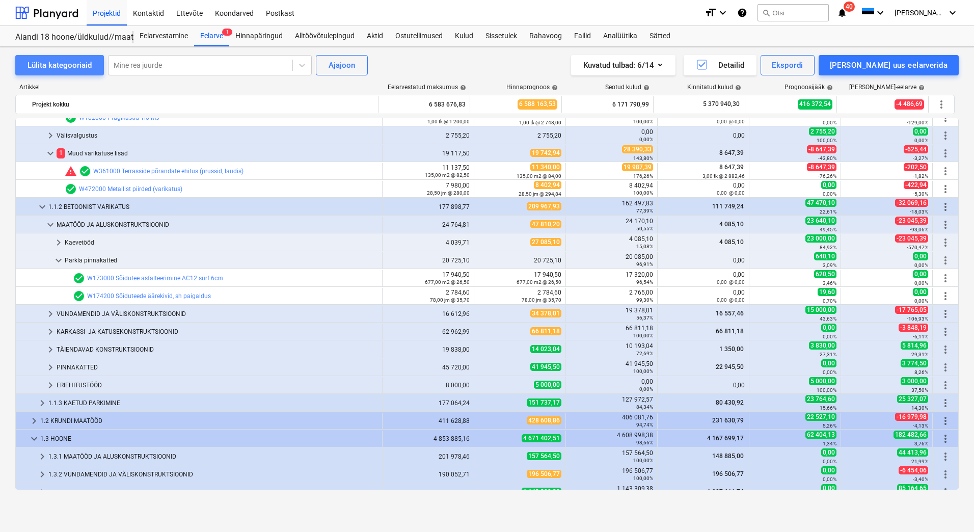
click at [39, 64] on div "Lülita kategooriaid" at bounding box center [60, 65] width 64 height 13
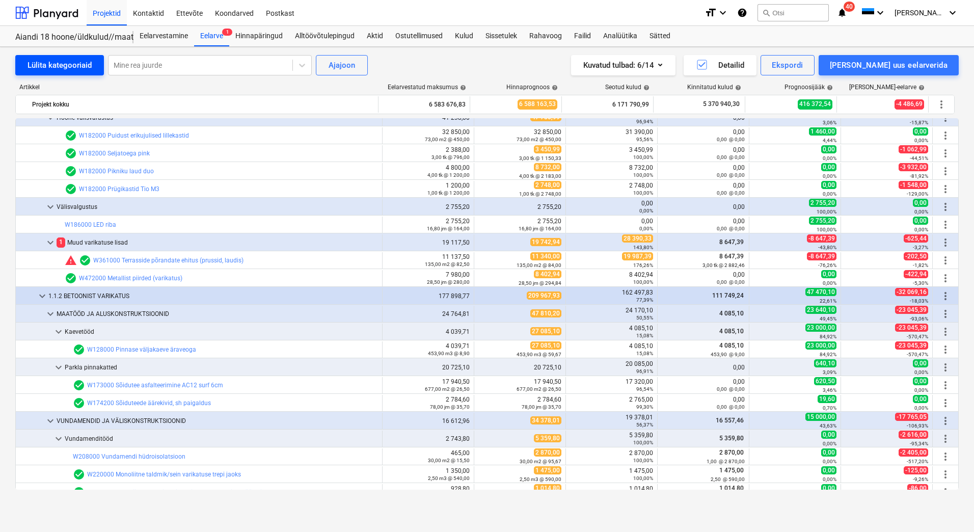
click at [39, 64] on div "Lülita kategooriaid" at bounding box center [60, 65] width 64 height 13
